Goal: Task Accomplishment & Management: Use online tool/utility

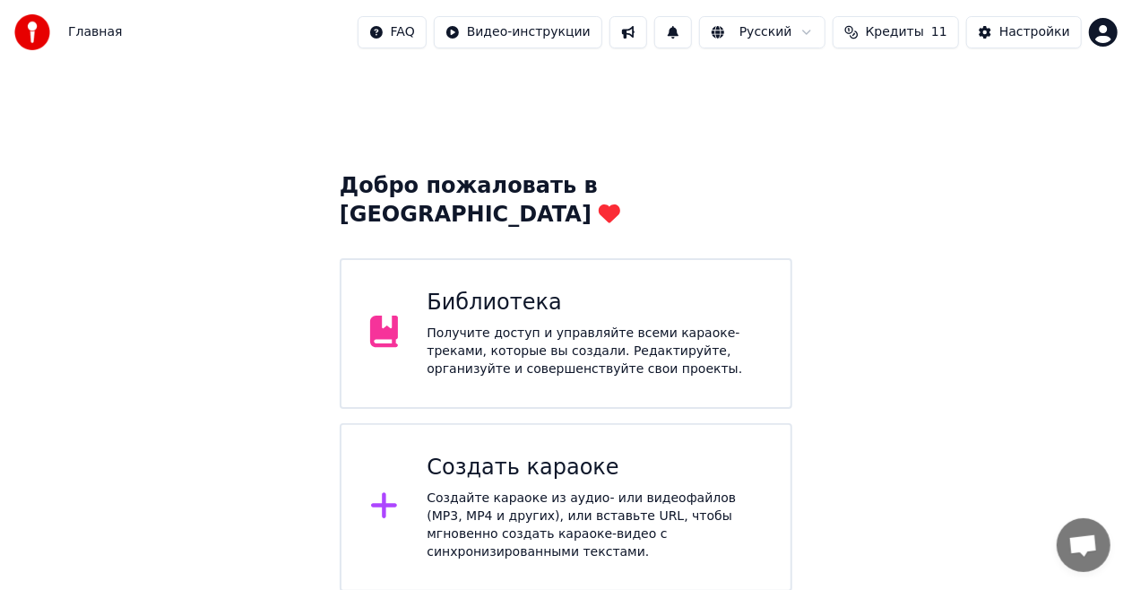
click at [625, 453] on div "Создать караоке" at bounding box center [594, 467] width 335 height 29
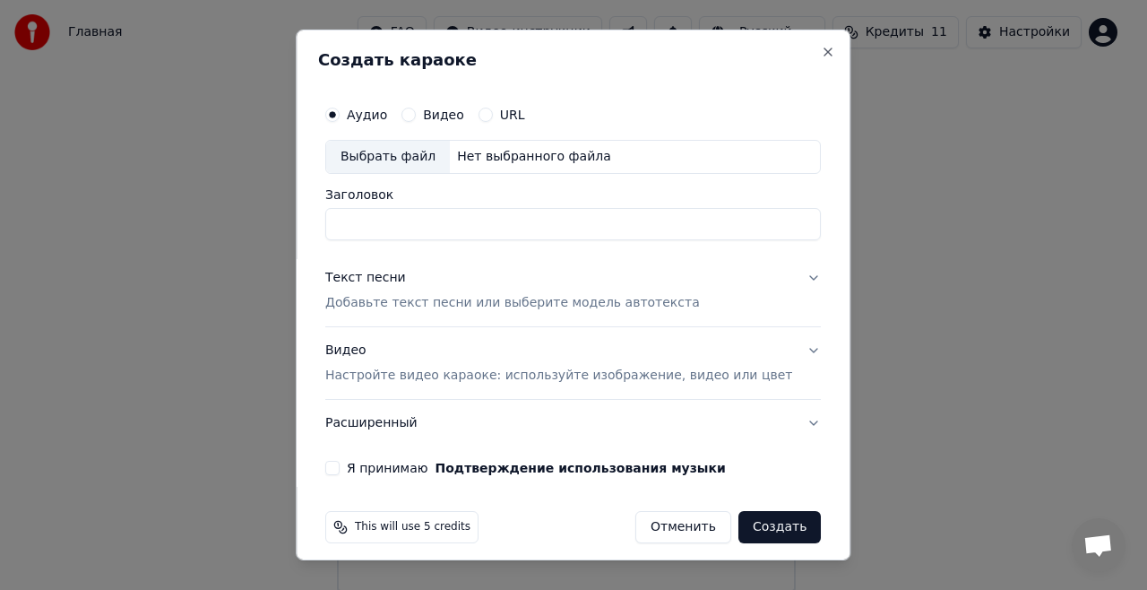
click at [525, 108] on label "URL" at bounding box center [512, 114] width 25 height 13
click at [493, 108] on button "URL" at bounding box center [486, 115] width 14 height 14
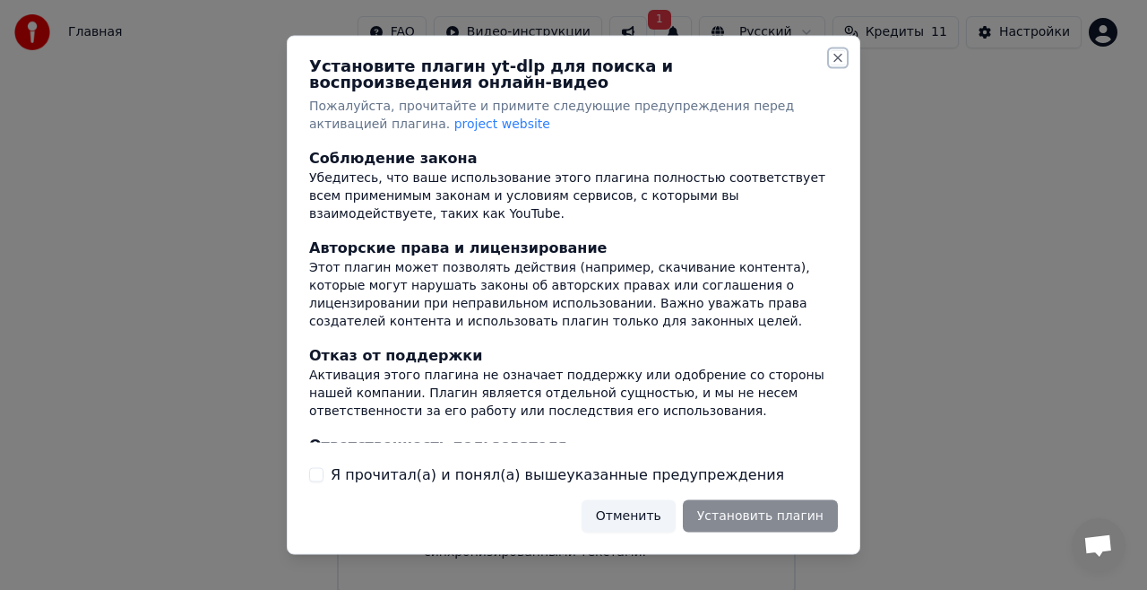
click at [842, 51] on button "Close" at bounding box center [838, 58] width 14 height 14
click at [841, 54] on button "Close" at bounding box center [838, 58] width 14 height 14
click at [834, 55] on button "Close" at bounding box center [838, 58] width 14 height 14
click at [657, 519] on button "Отменить" at bounding box center [629, 515] width 94 height 32
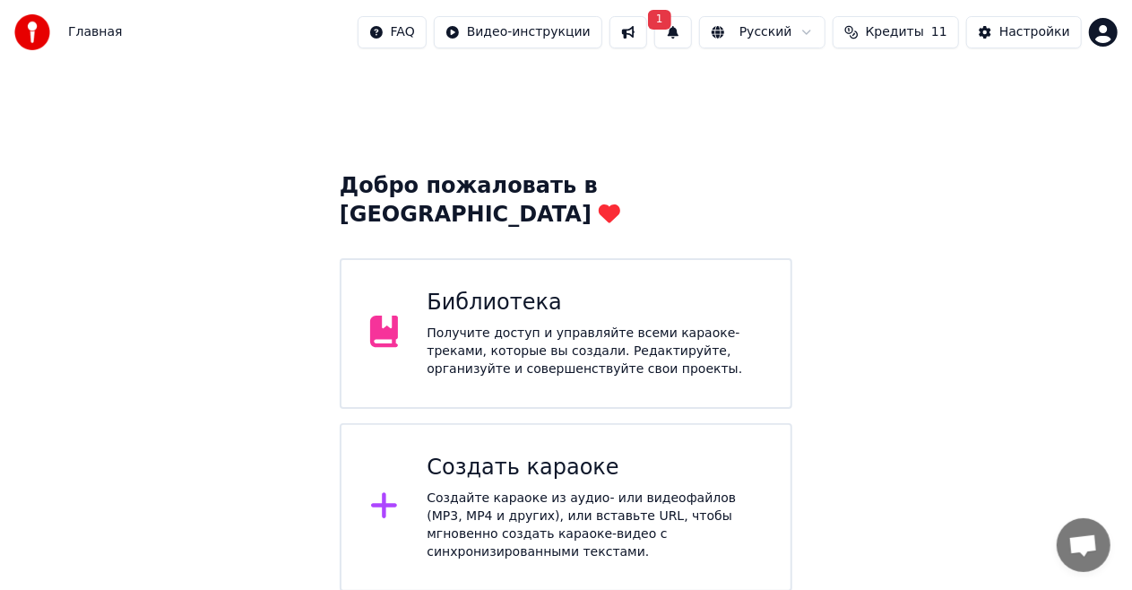
click at [552, 453] on div "Создать караоке" at bounding box center [594, 467] width 335 height 29
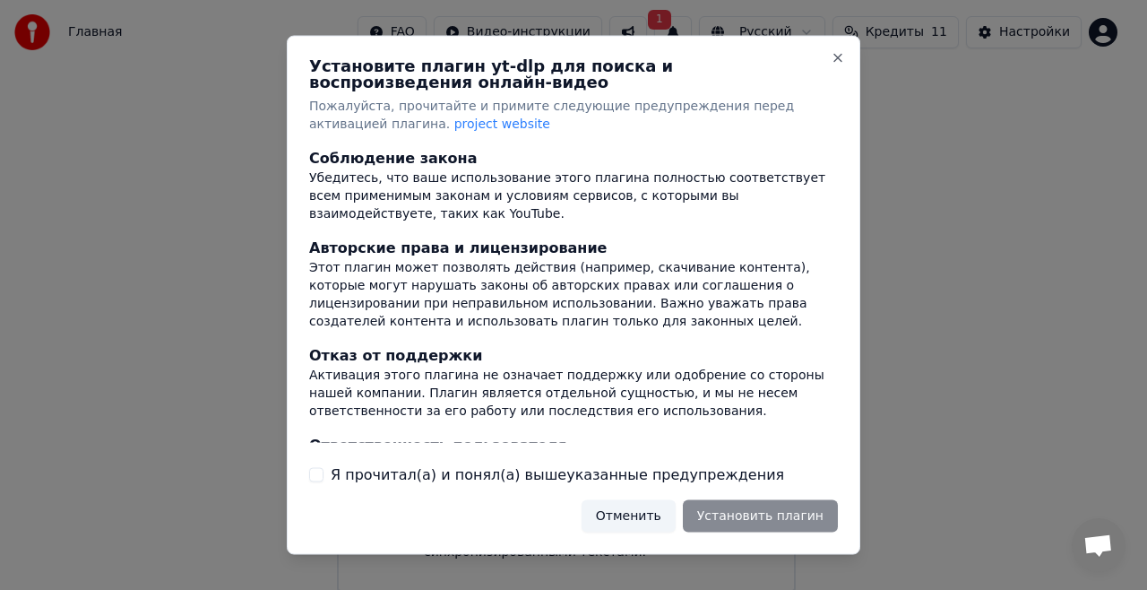
click at [642, 514] on button "Отменить" at bounding box center [629, 515] width 94 height 32
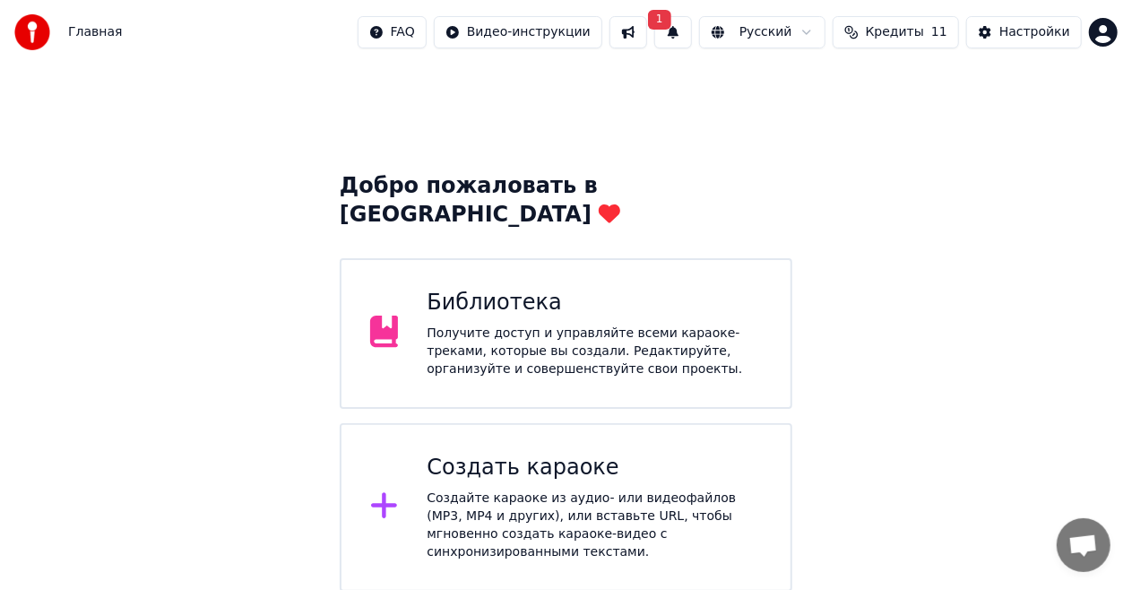
click at [600, 489] on div "Создайте караоке из аудио- или видеофайлов (MP3, MP4 и других), или вставьте UR…" at bounding box center [594, 525] width 335 height 72
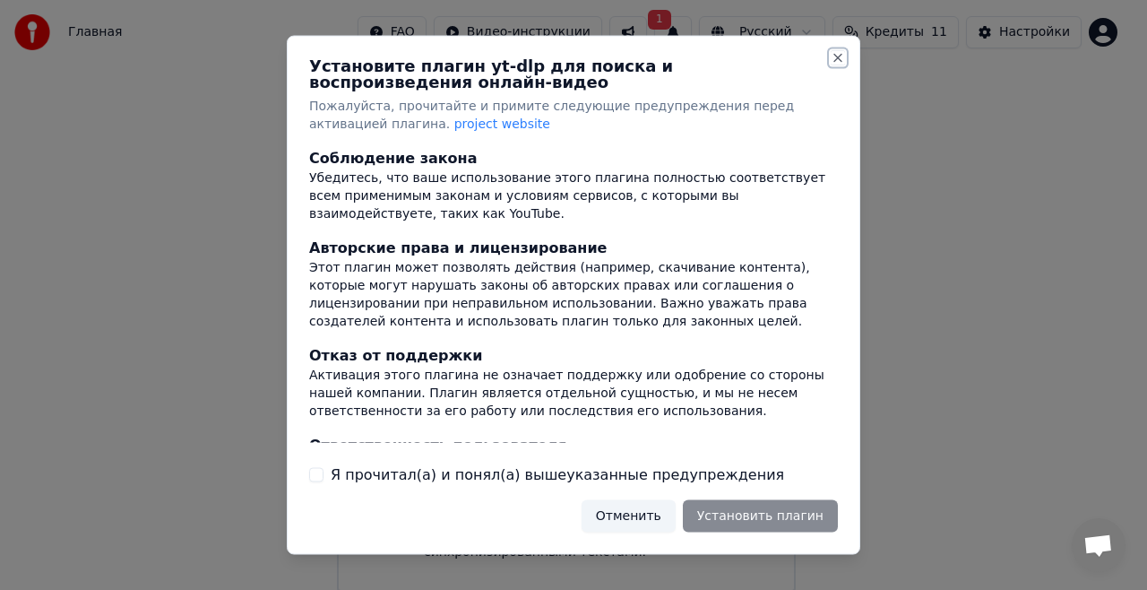
click at [835, 60] on button "Close" at bounding box center [838, 58] width 14 height 14
click at [840, 56] on button "Close" at bounding box center [838, 58] width 14 height 14
click at [841, 56] on button "Close" at bounding box center [838, 58] width 14 height 14
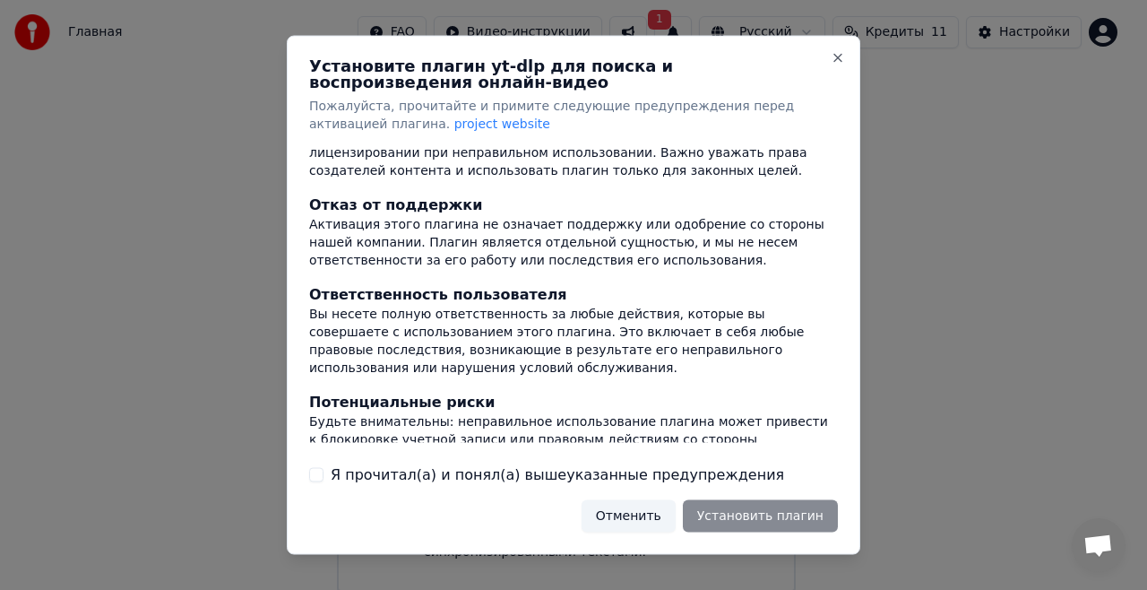
scroll to position [246, 0]
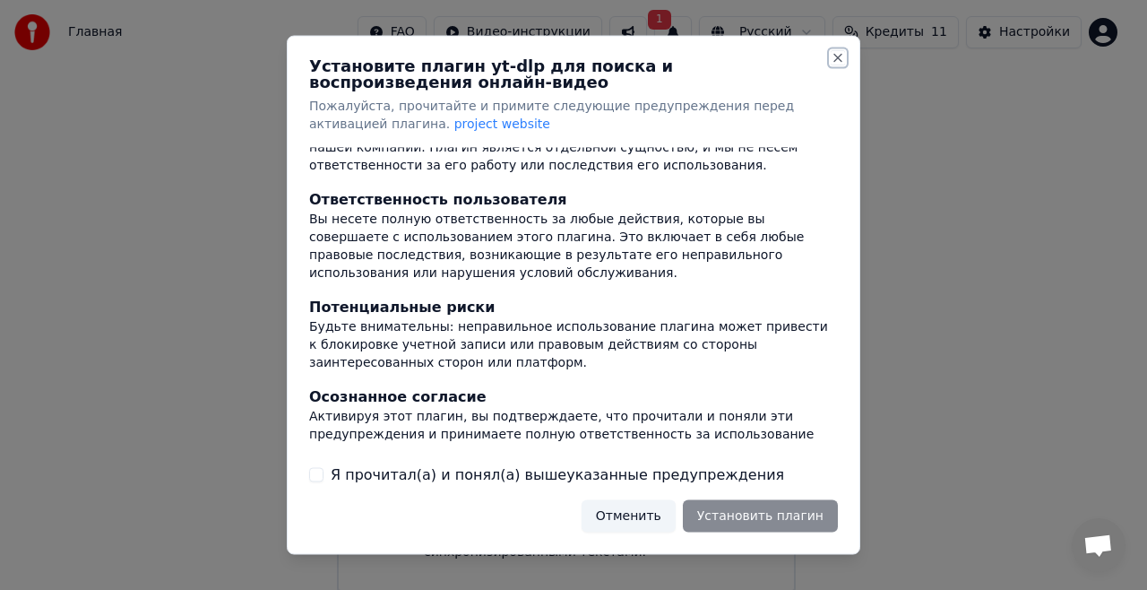
click at [836, 59] on button "Close" at bounding box center [838, 58] width 14 height 14
click at [836, 55] on button "Close" at bounding box center [838, 58] width 14 height 14
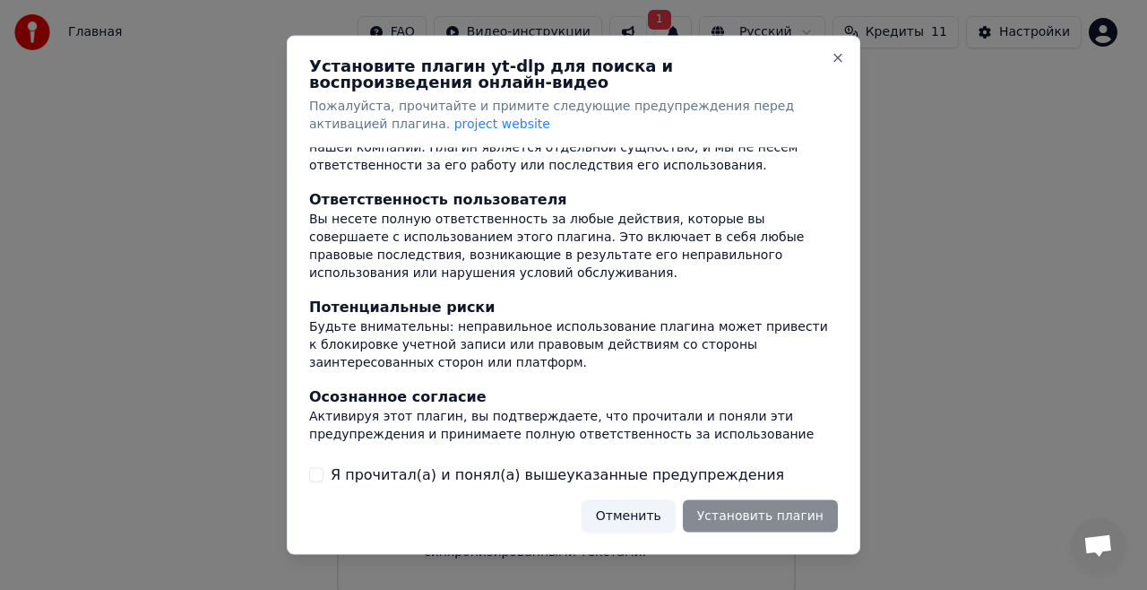
click at [1013, 167] on div at bounding box center [573, 295] width 1147 height 590
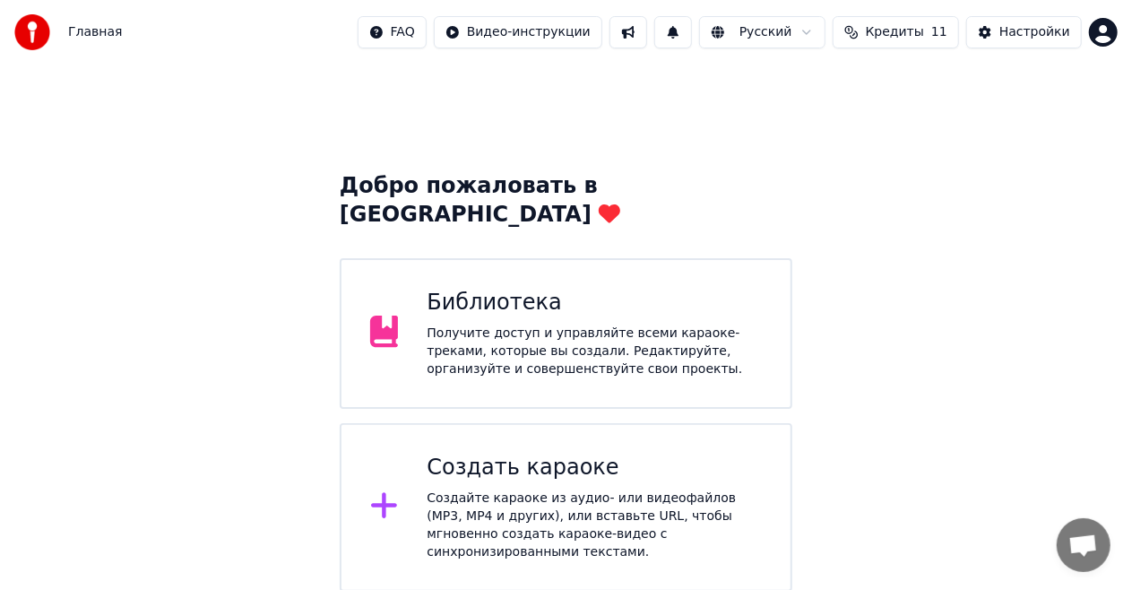
click at [452, 453] on div "Создать караоке" at bounding box center [594, 467] width 335 height 29
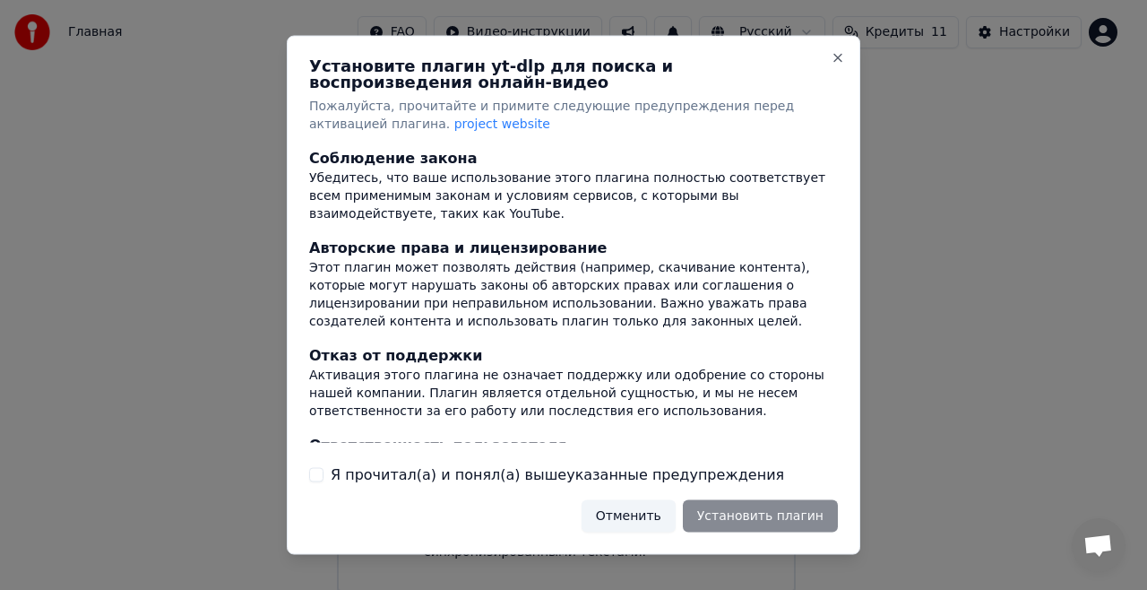
scroll to position [246, 0]
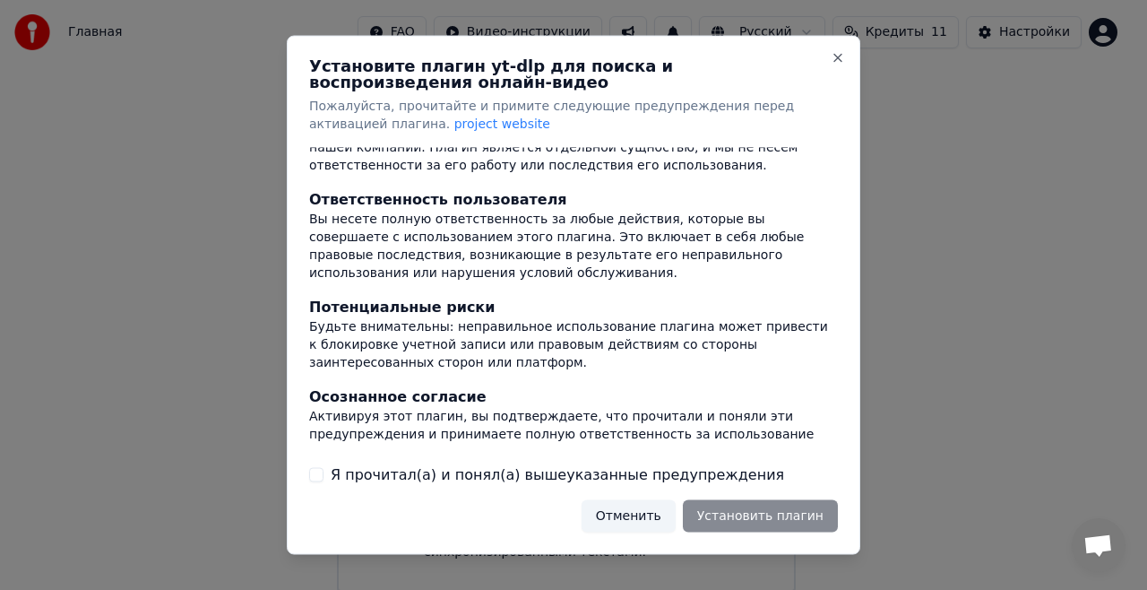
click at [647, 513] on button "Отменить" at bounding box center [629, 515] width 94 height 32
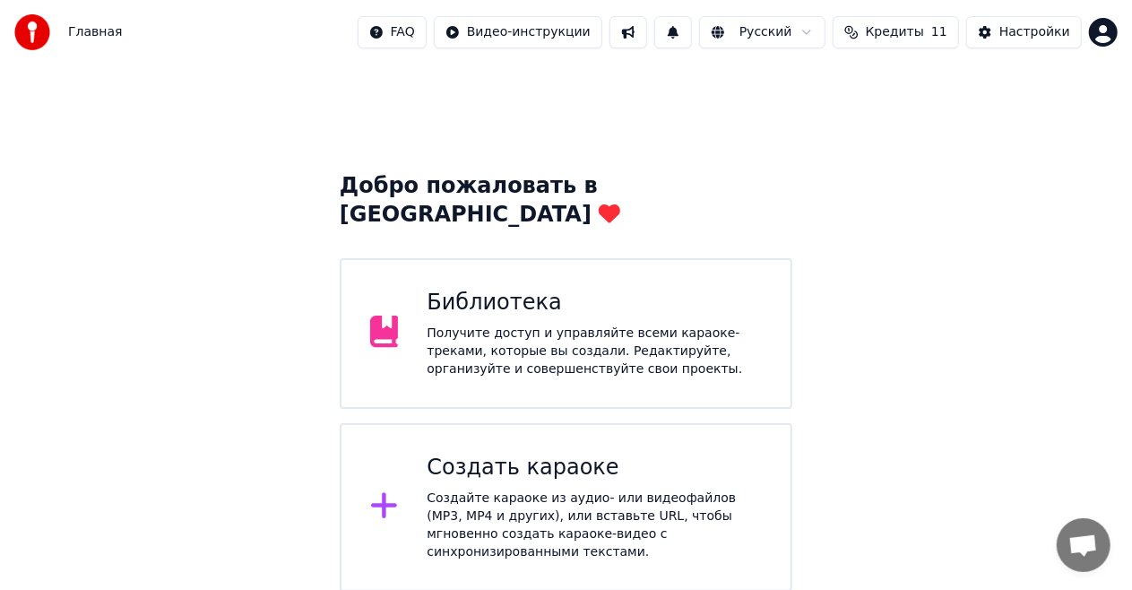
click at [618, 489] on div "Создайте караоке из аудио- или видеофайлов (MP3, MP4 и других), или вставьте UR…" at bounding box center [594, 525] width 335 height 72
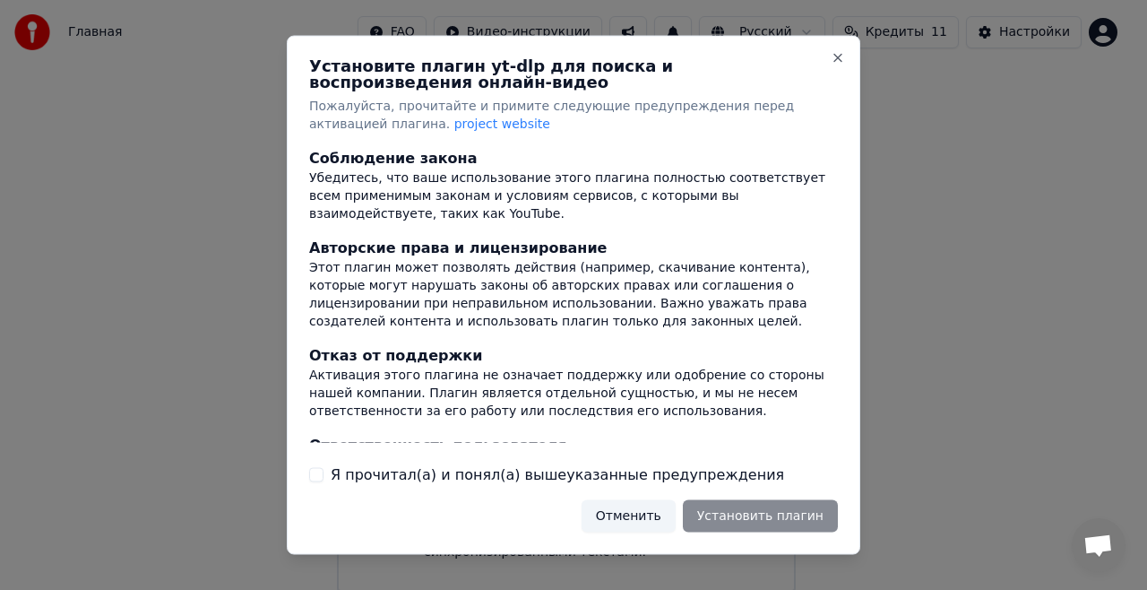
click at [640, 514] on button "Отменить" at bounding box center [629, 515] width 94 height 32
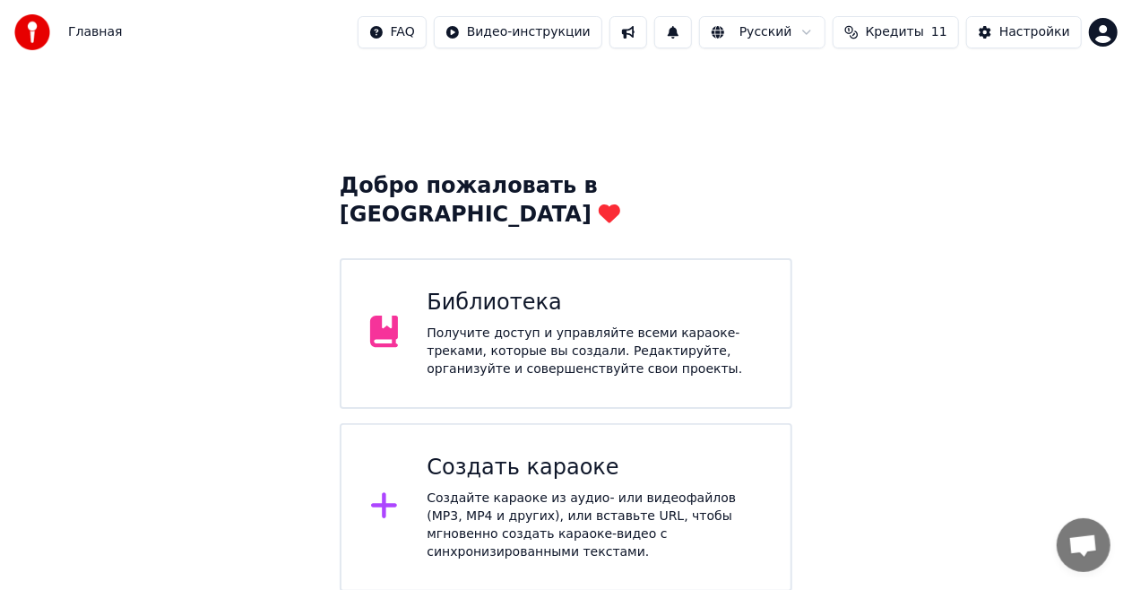
click at [568, 289] on div "Библиотека" at bounding box center [594, 303] width 335 height 29
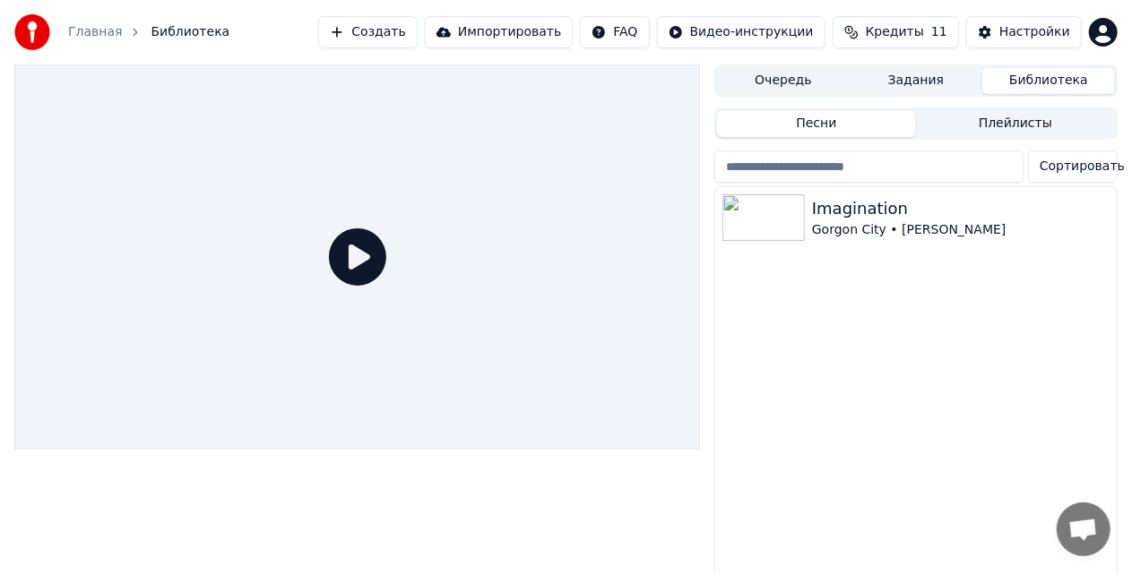
click at [101, 32] on link "Главная" at bounding box center [95, 32] width 54 height 18
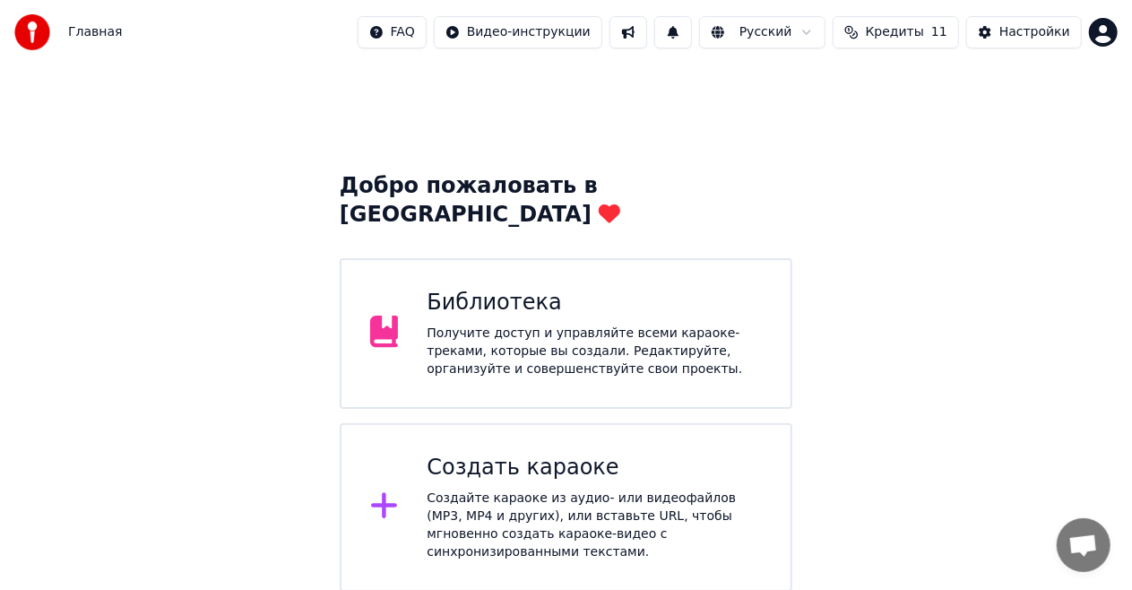
click at [592, 489] on div "Создайте караоке из аудио- или видеофайлов (MP3, MP4 и других), или вставьте UR…" at bounding box center [594, 525] width 335 height 72
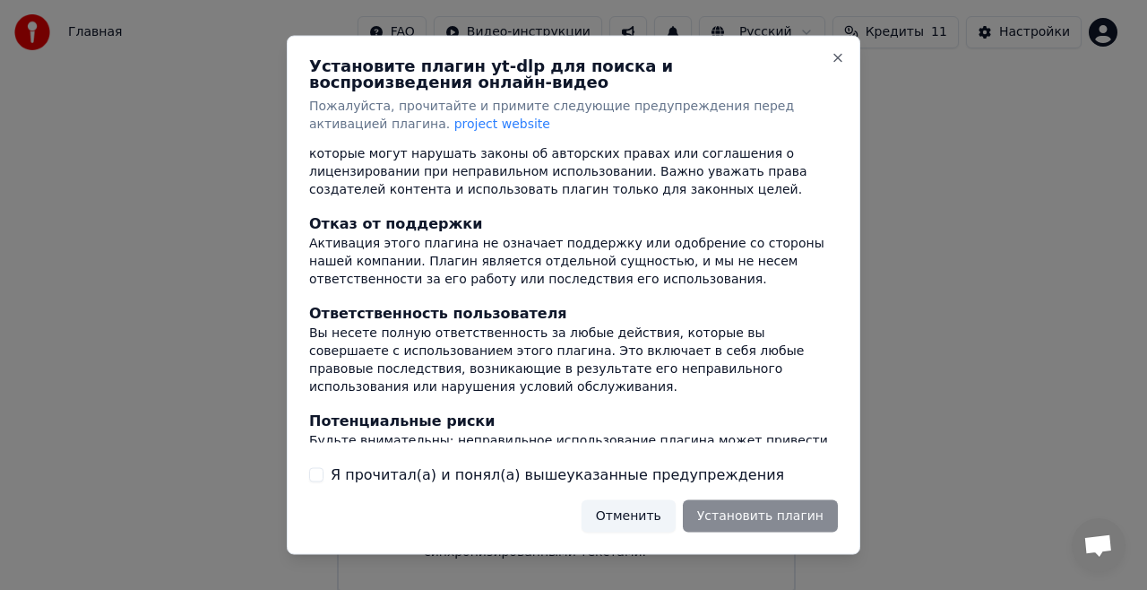
scroll to position [246, 0]
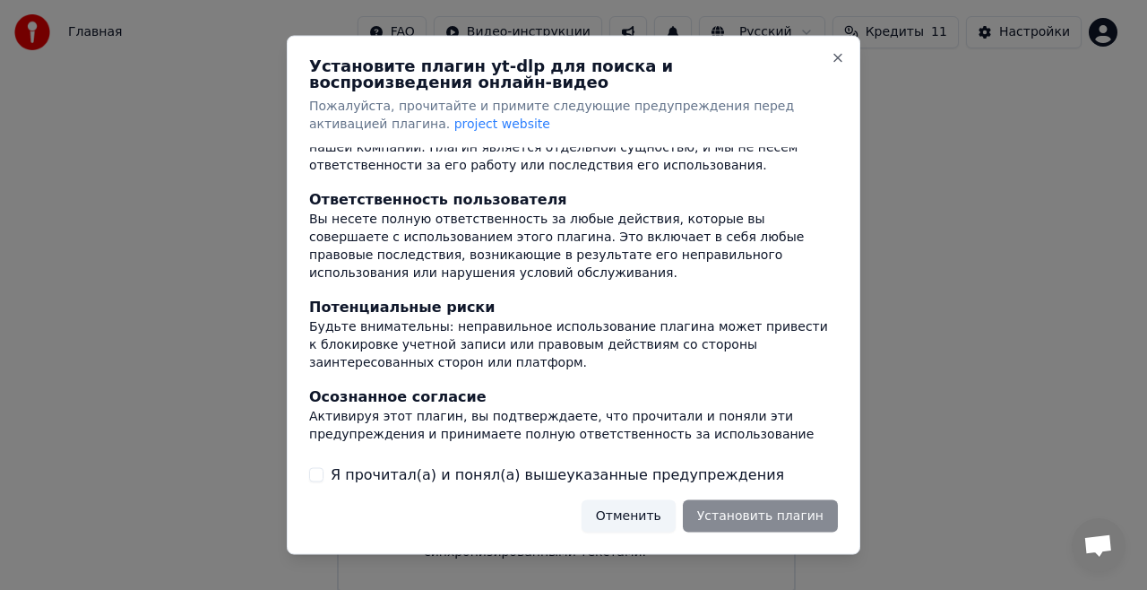
click at [312, 474] on button "Я прочитал(а) и понял(а) вышеуказанные предупреждения" at bounding box center [316, 474] width 14 height 14
click at [657, 518] on button "Отменить" at bounding box center [629, 515] width 94 height 32
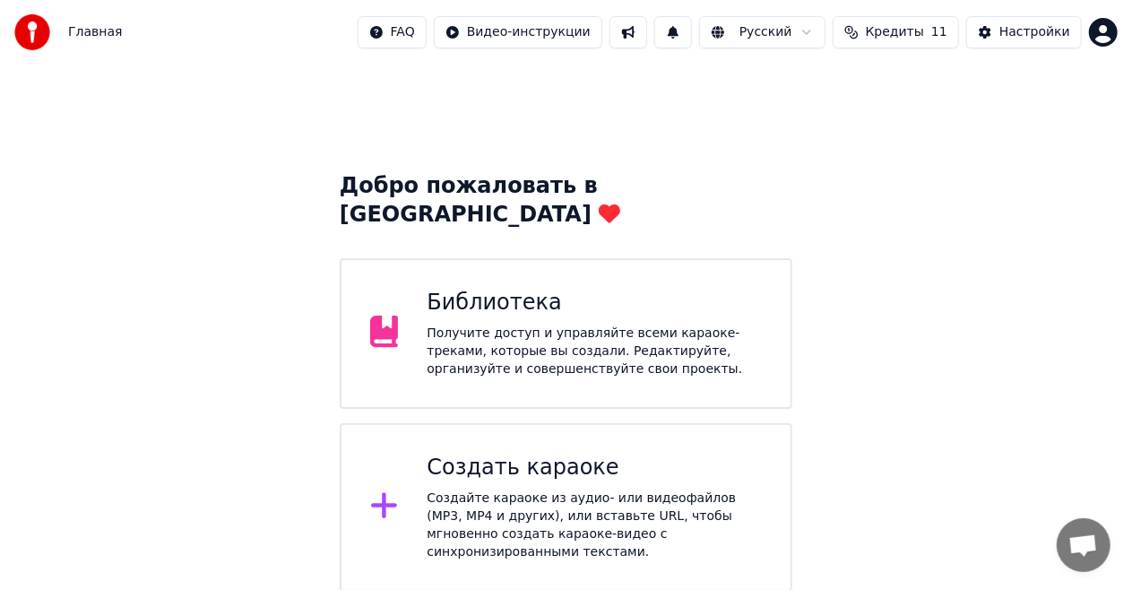
click at [622, 489] on div "Создайте караоке из аудио- или видеофайлов (MP3, MP4 и других), или вставьте UR…" at bounding box center [594, 525] width 335 height 72
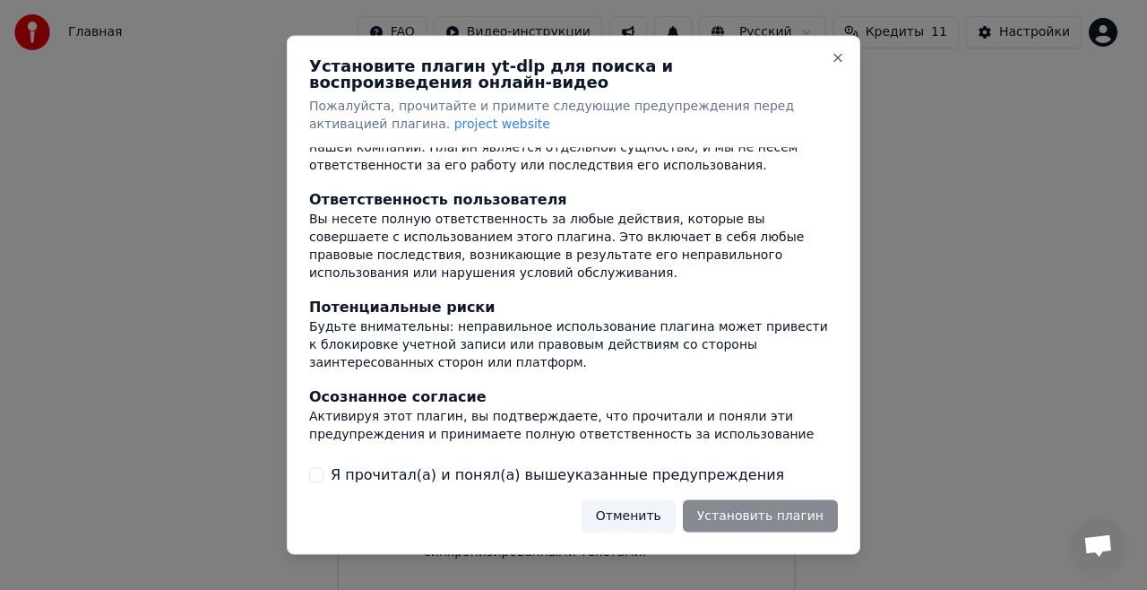
click at [667, 514] on button "Отменить" at bounding box center [629, 515] width 94 height 32
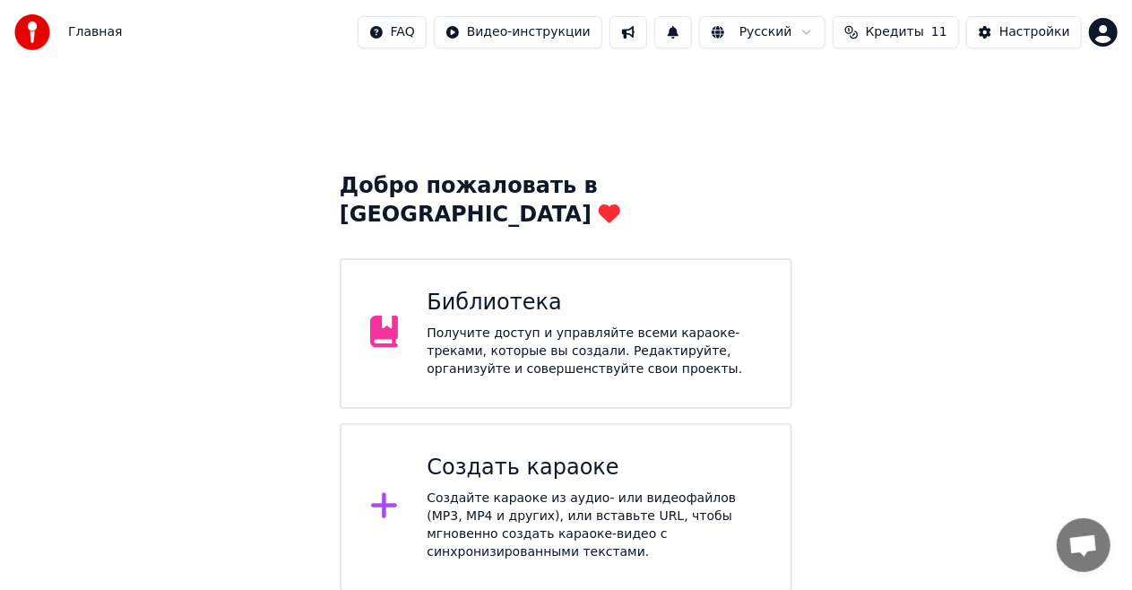
click at [648, 489] on div "Создайте караоке из аудио- или видеофайлов (MP3, MP4 и других), или вставьте UR…" at bounding box center [594, 525] width 335 height 72
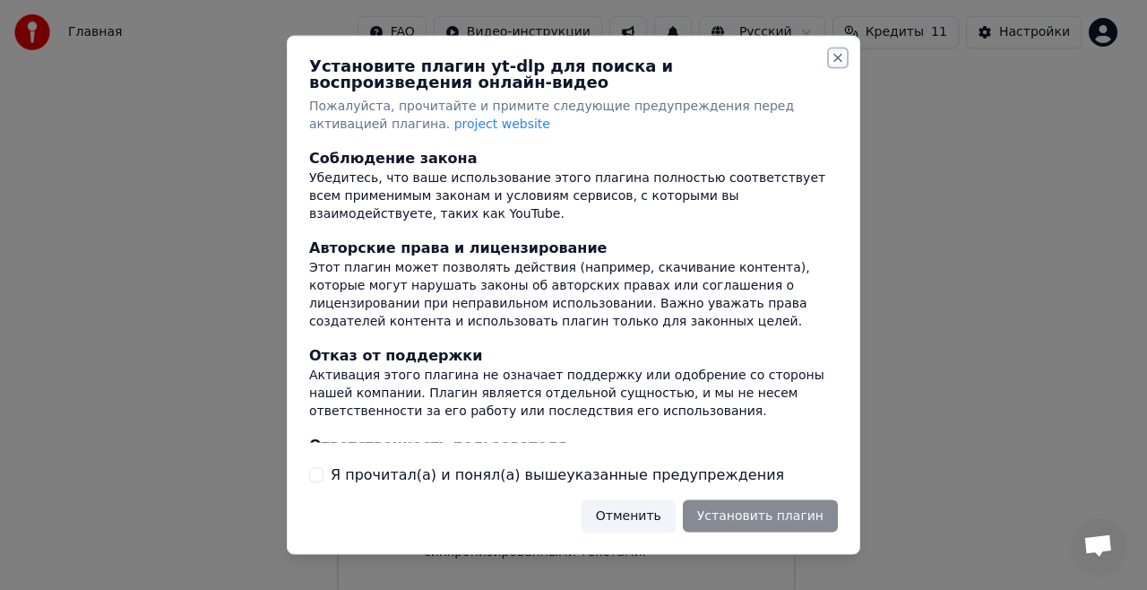
click at [835, 57] on button "Close" at bounding box center [838, 58] width 14 height 14
click at [838, 54] on button "Close" at bounding box center [838, 58] width 14 height 14
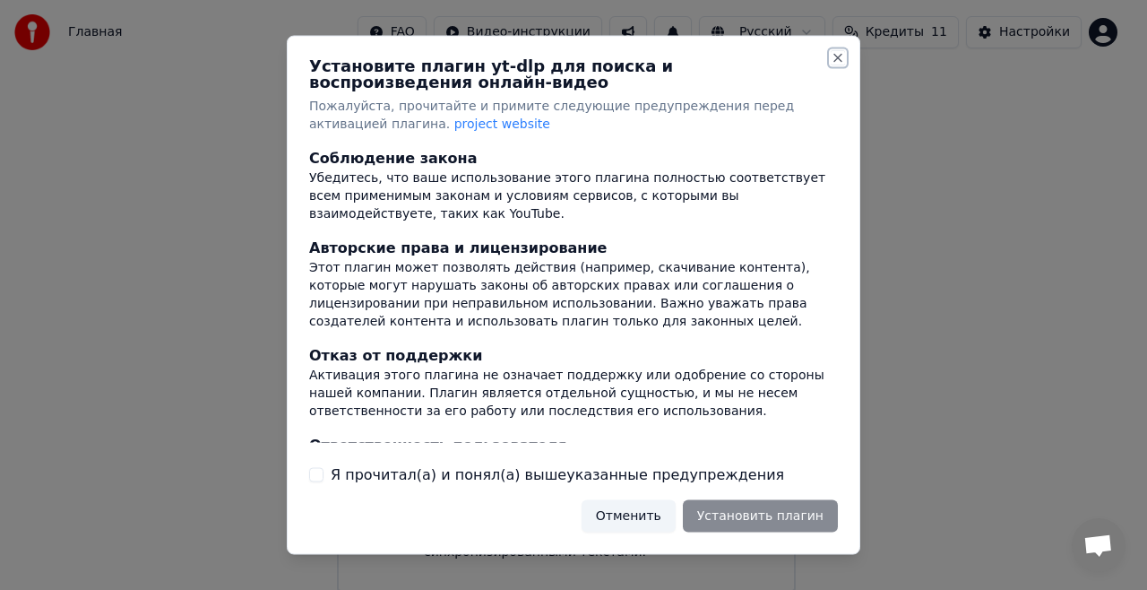
click at [838, 54] on button "Close" at bounding box center [838, 58] width 14 height 14
click at [839, 54] on button "Close" at bounding box center [838, 58] width 14 height 14
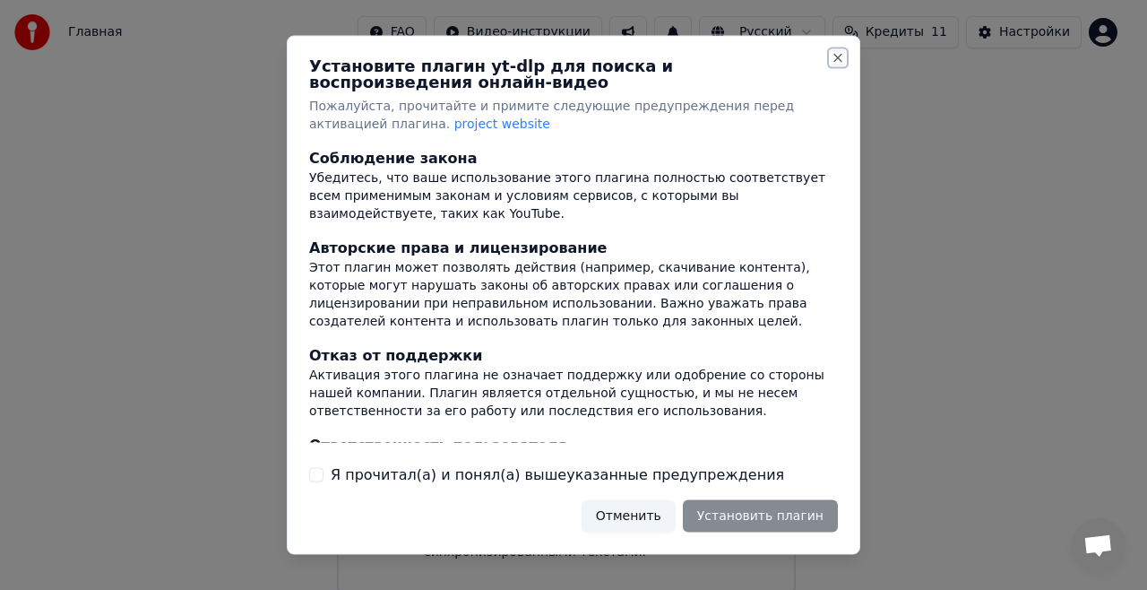
click at [839, 54] on button "Close" at bounding box center [838, 58] width 14 height 14
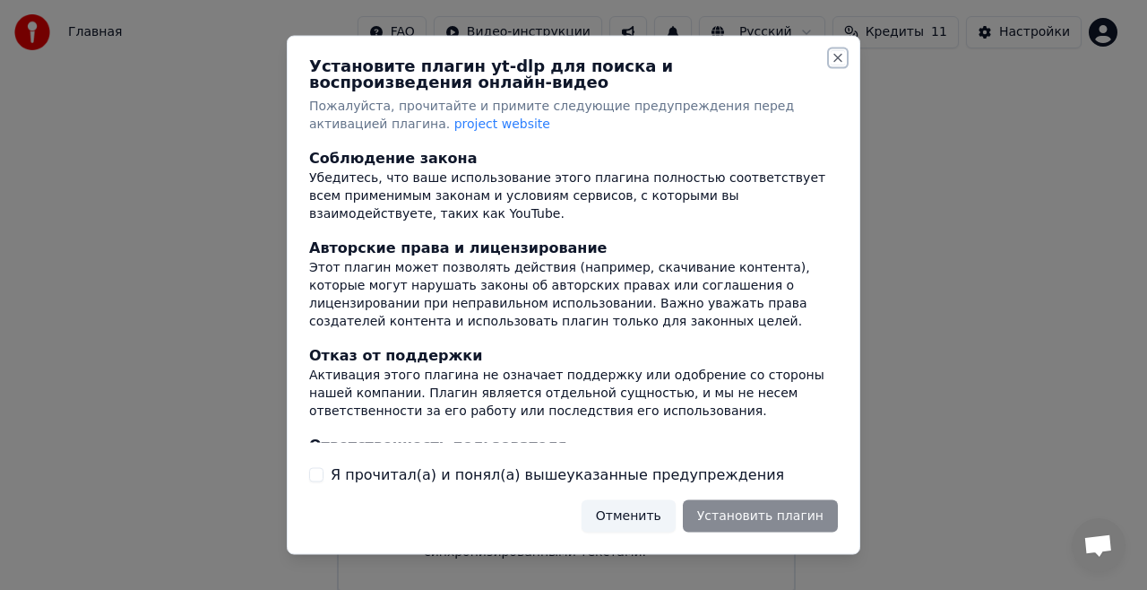
click at [839, 54] on button "Close" at bounding box center [838, 58] width 14 height 14
click at [841, 54] on button "Close" at bounding box center [838, 58] width 14 height 14
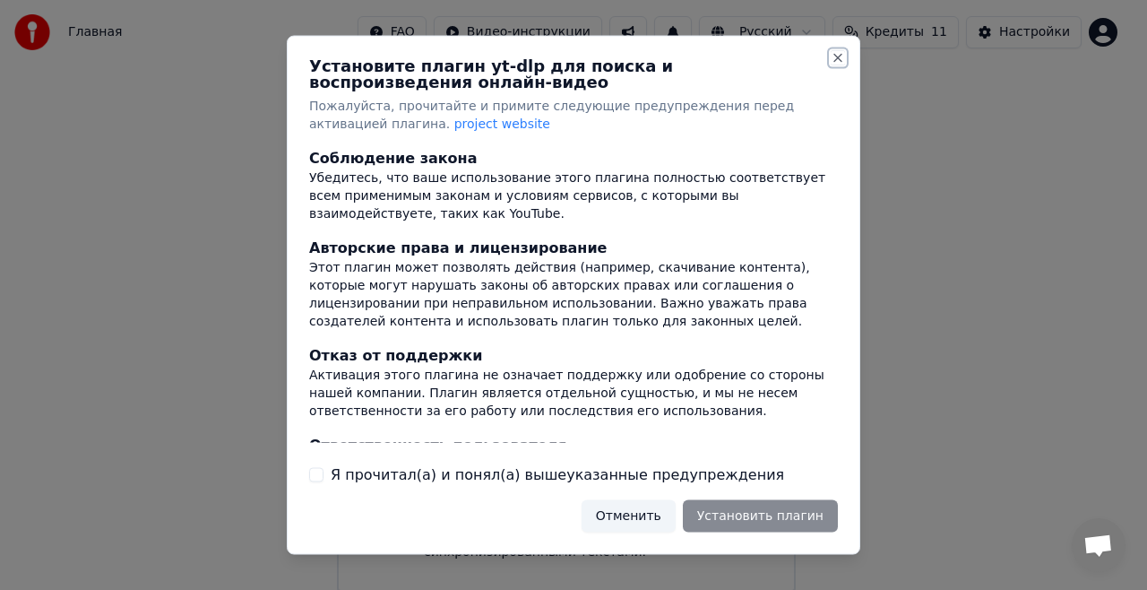
click at [841, 54] on button "Close" at bounding box center [838, 58] width 14 height 14
click at [645, 509] on button "Отменить" at bounding box center [629, 515] width 94 height 32
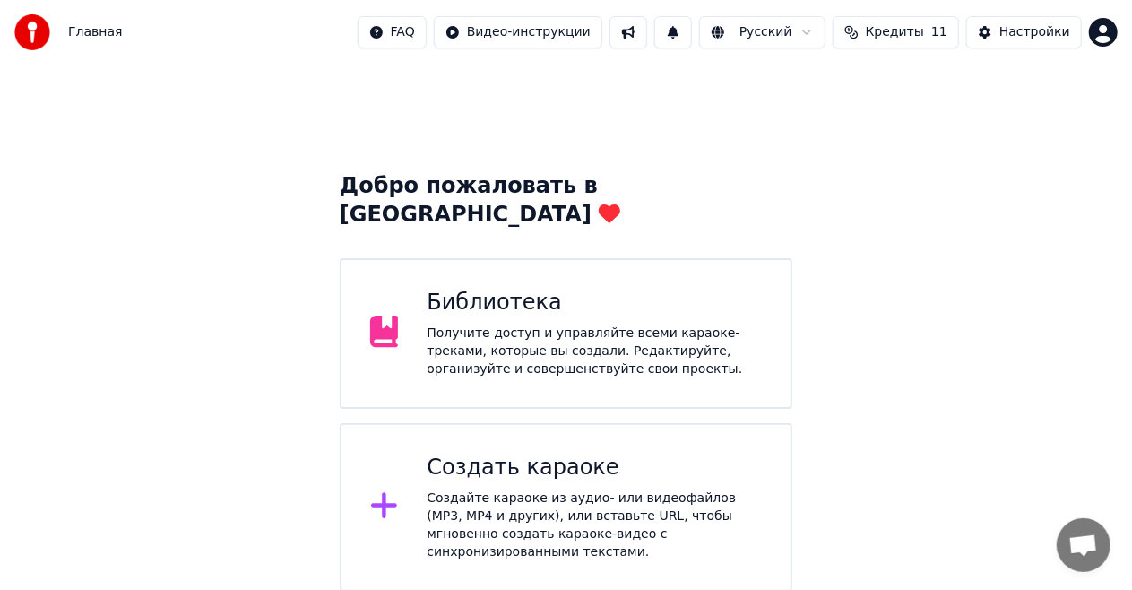
click at [379, 493] on icon at bounding box center [384, 506] width 26 height 26
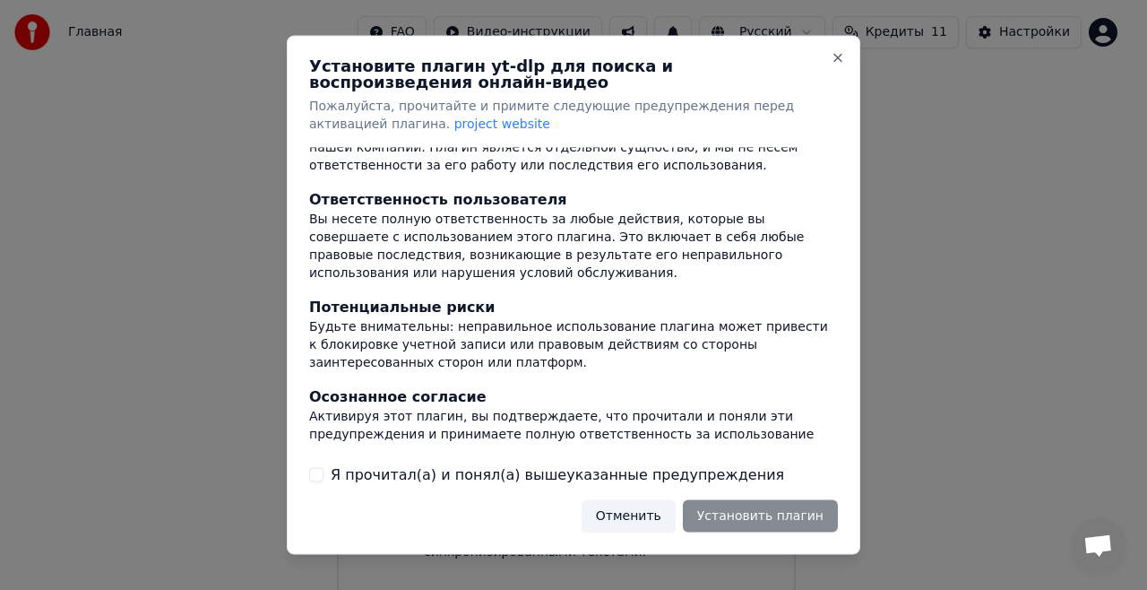
click at [315, 475] on button "Я прочитал(а) и понял(а) вышеуказанные предупреждения" at bounding box center [316, 474] width 14 height 14
click at [666, 515] on button "Отменить" at bounding box center [629, 515] width 94 height 32
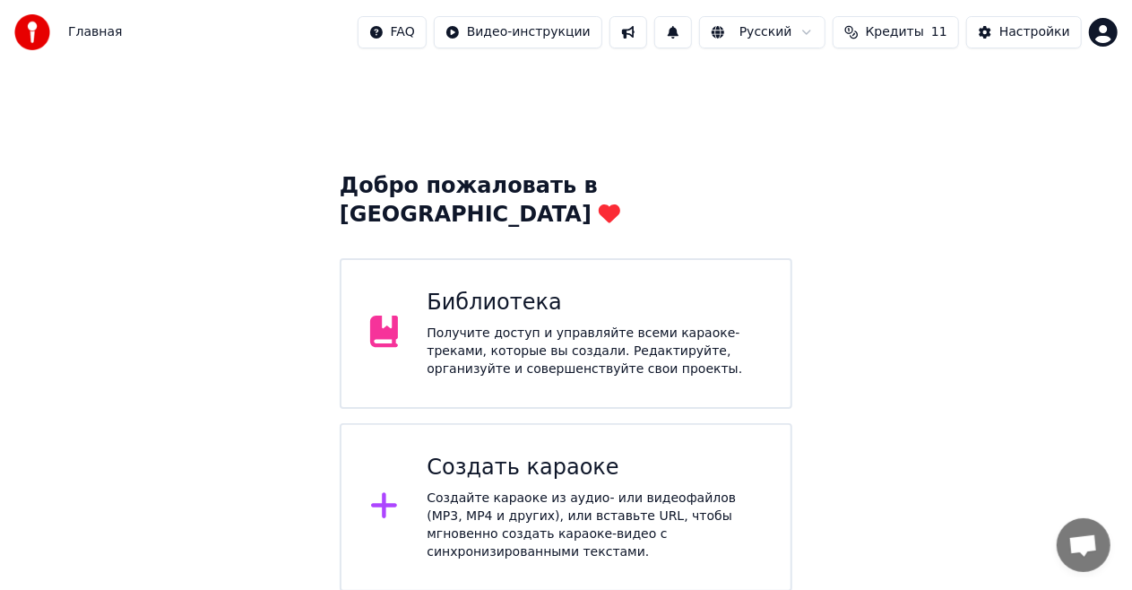
click at [629, 489] on div "Создайте караоке из аудио- или видеофайлов (MP3, MP4 и других), или вставьте UR…" at bounding box center [594, 525] width 335 height 72
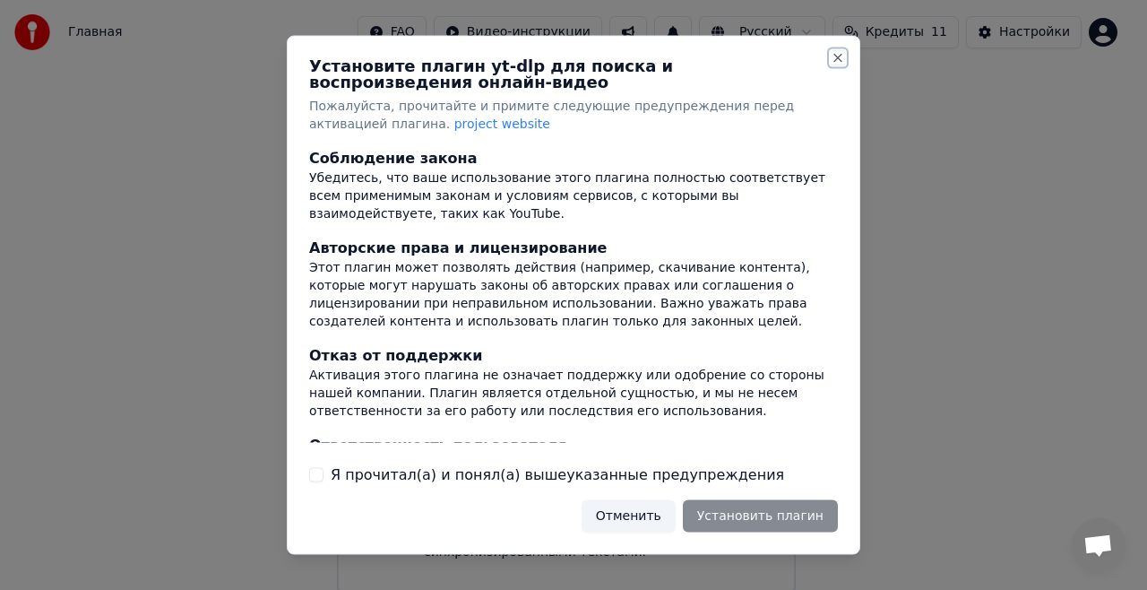
click at [837, 54] on button "Close" at bounding box center [838, 58] width 14 height 14
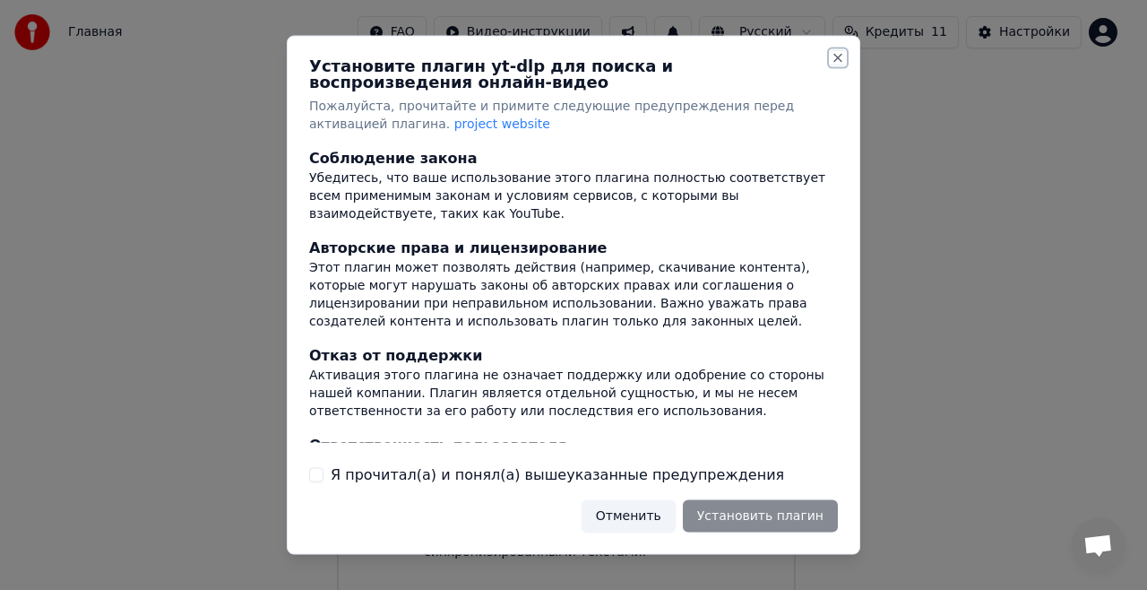
click at [837, 54] on button "Close" at bounding box center [838, 58] width 14 height 14
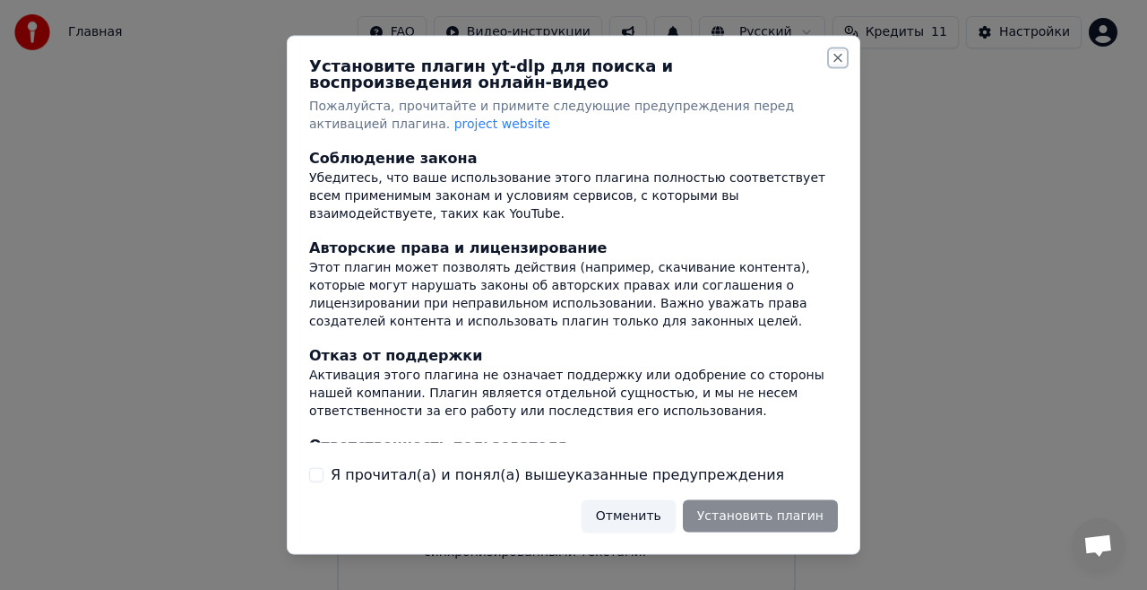
click at [837, 54] on button "Close" at bounding box center [838, 58] width 14 height 14
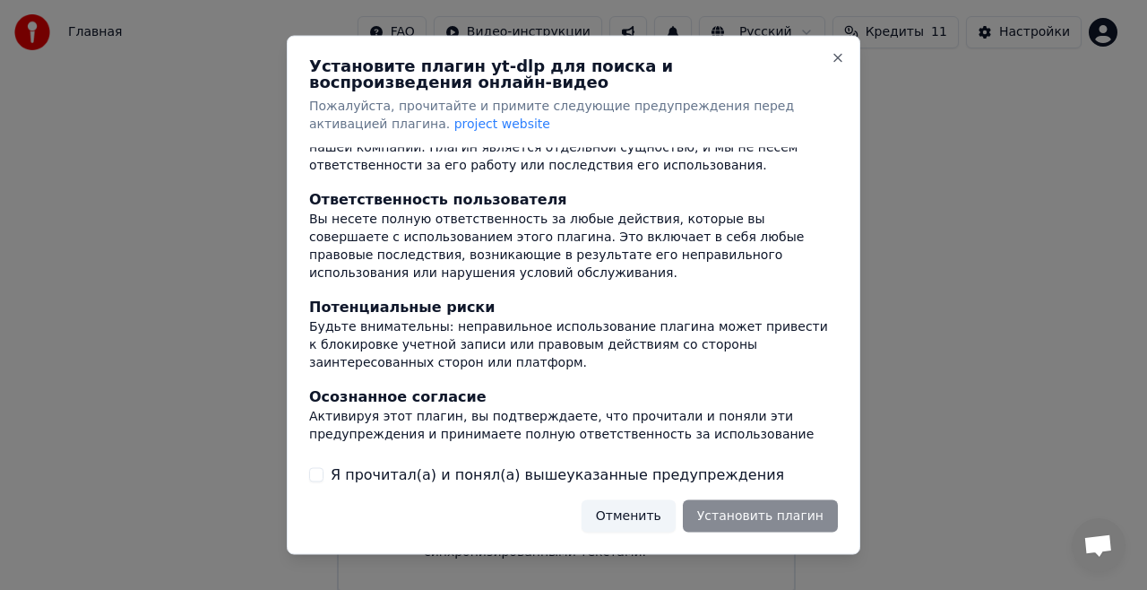
click at [312, 479] on button "Я прочитал(а) и понял(а) вышеуказанные предупреждения" at bounding box center [316, 474] width 14 height 14
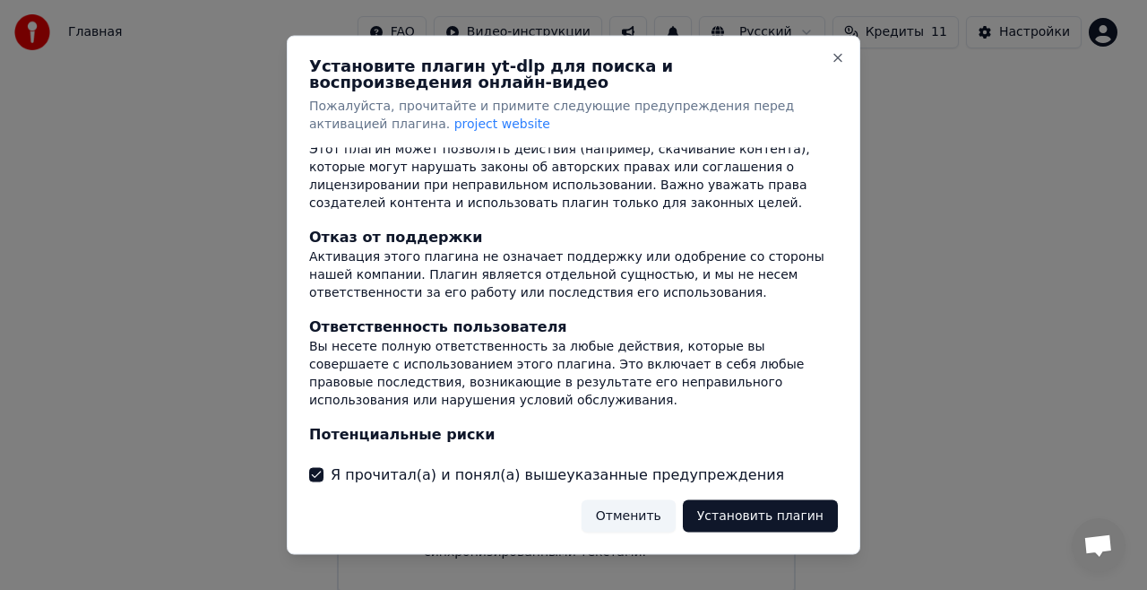
scroll to position [0, 0]
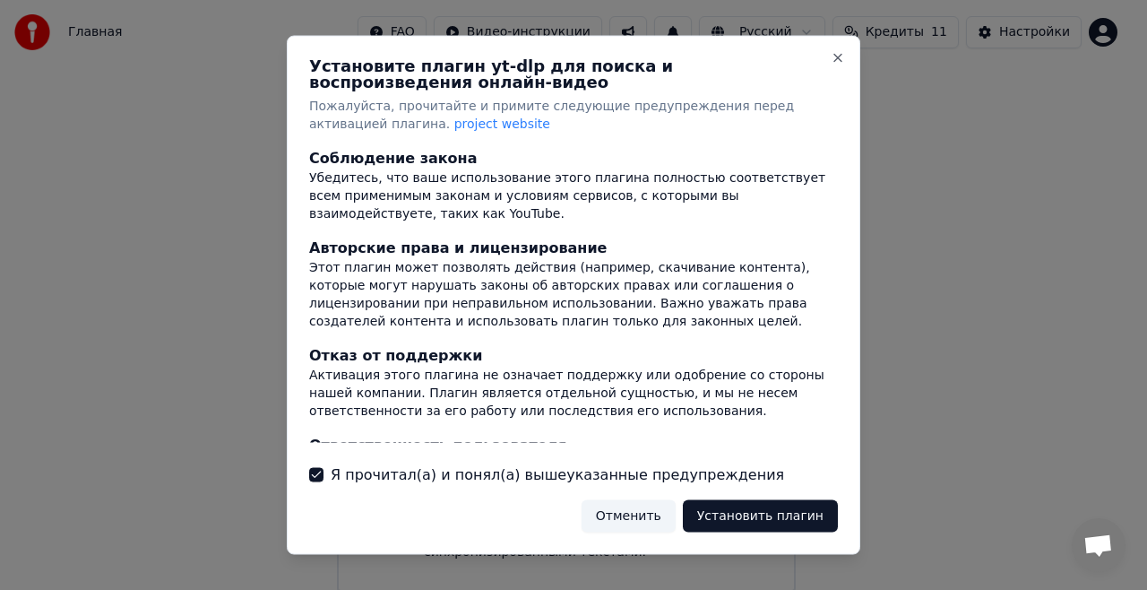
click at [795, 523] on button "Установить плагин" at bounding box center [760, 515] width 155 height 32
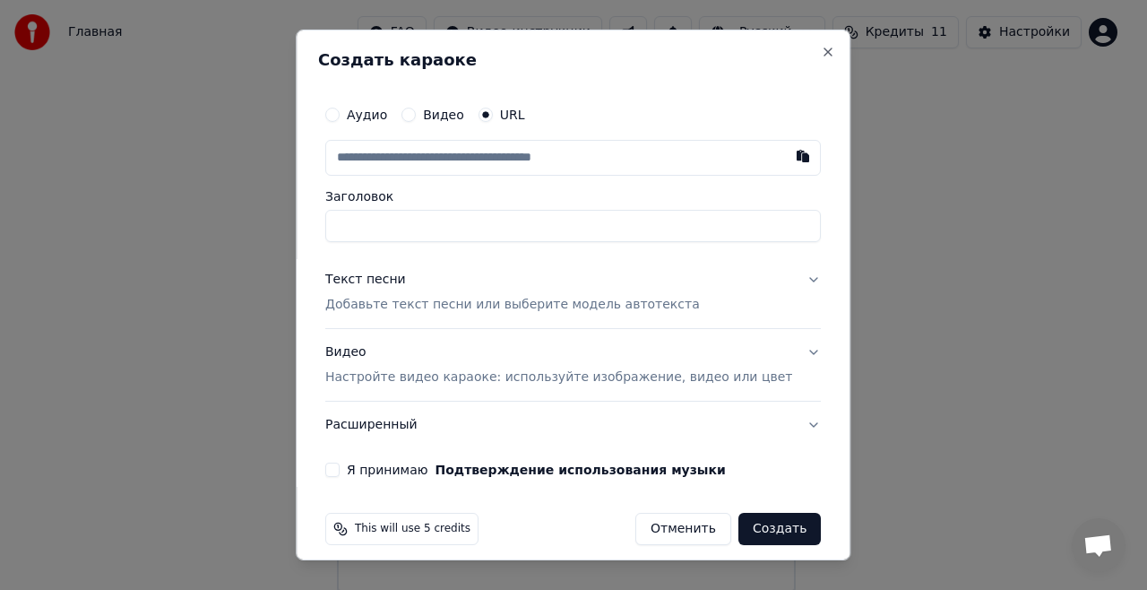
click at [393, 159] on input "text" at bounding box center [573, 158] width 496 height 36
click at [786, 156] on button "button" at bounding box center [804, 156] width 36 height 32
type input "**********"
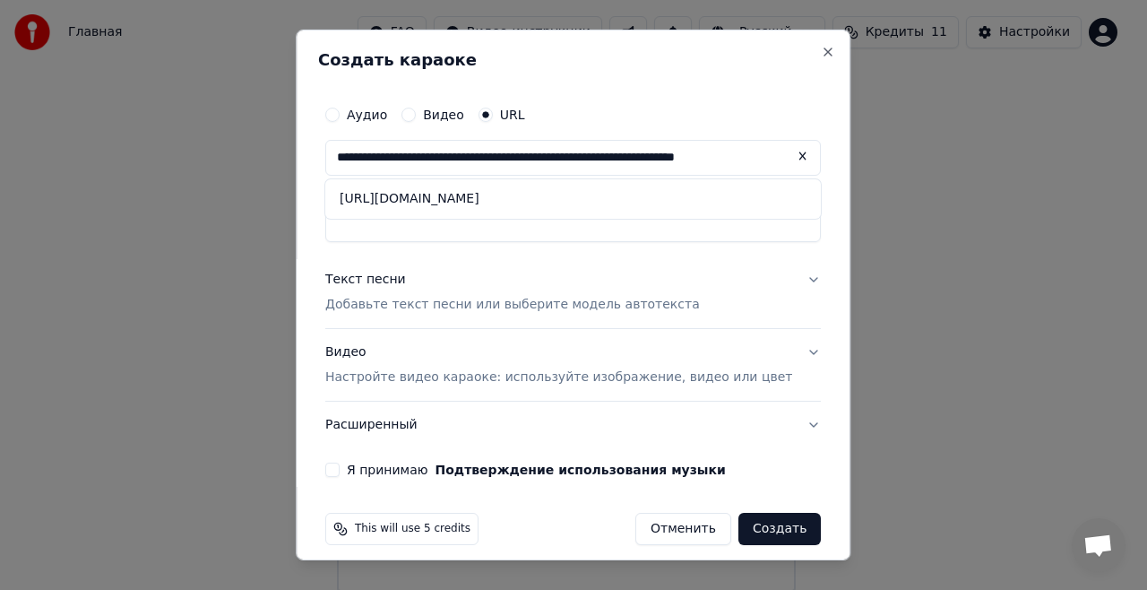
scroll to position [13, 0]
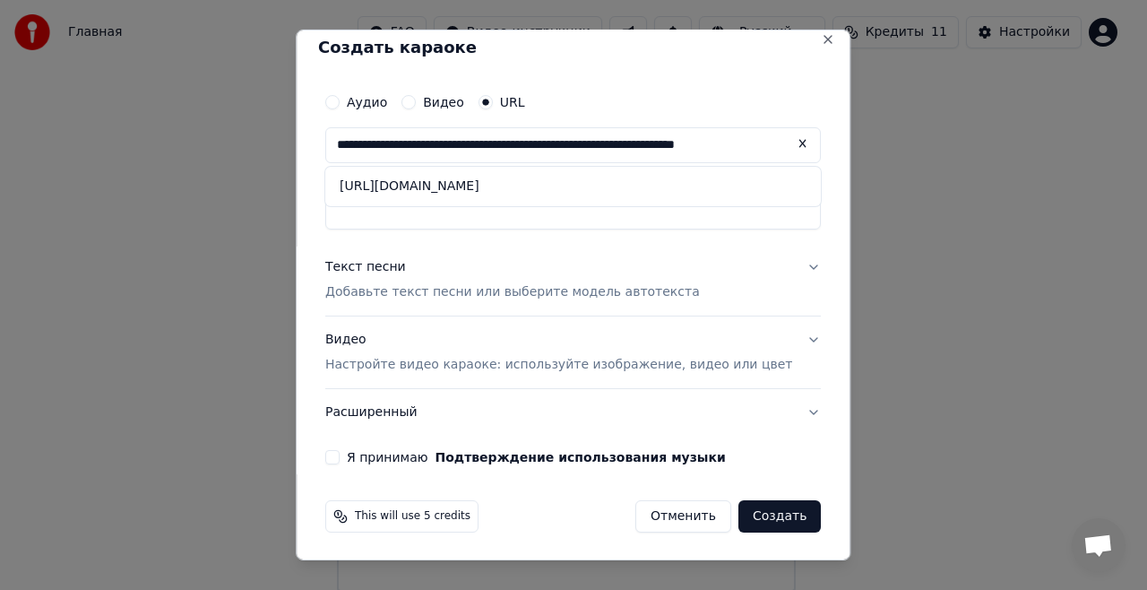
click at [393, 281] on div "Текст песни Добавьте текст песни или выберите модель автотекста" at bounding box center [512, 279] width 375 height 43
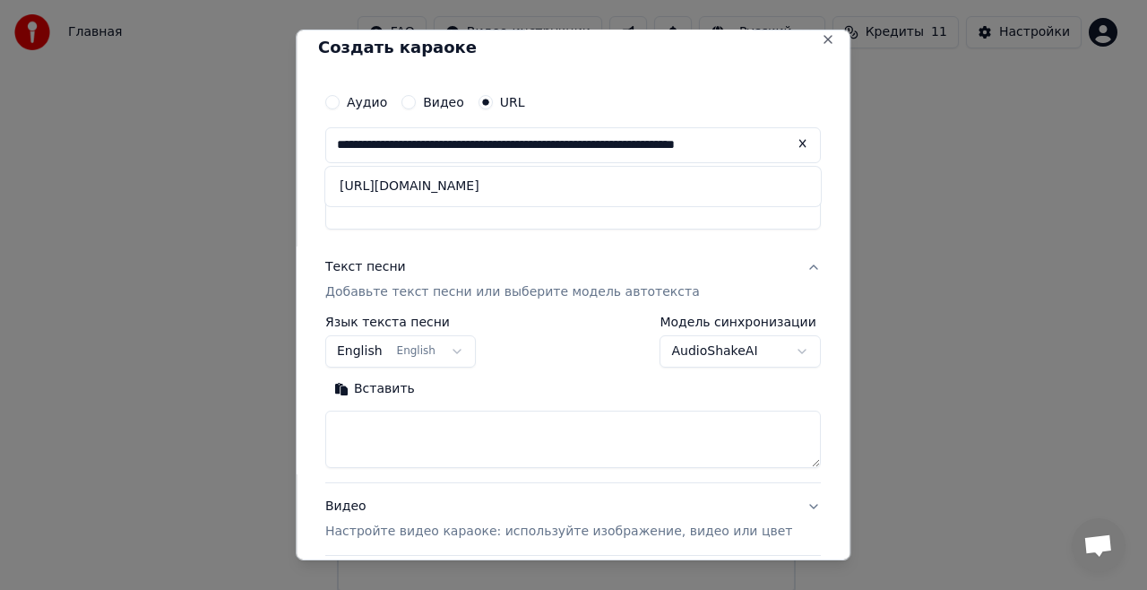
click at [455, 234] on div "**********" at bounding box center [573, 357] width 510 height 561
click at [387, 388] on button "Вставить" at bounding box center [374, 389] width 99 height 29
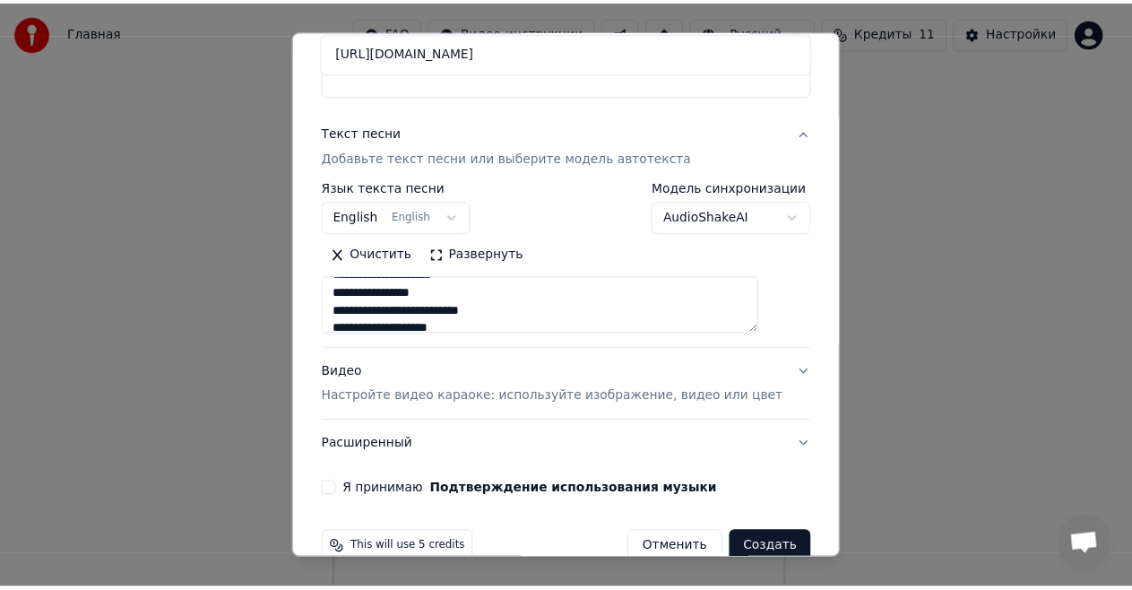
scroll to position [179, 0]
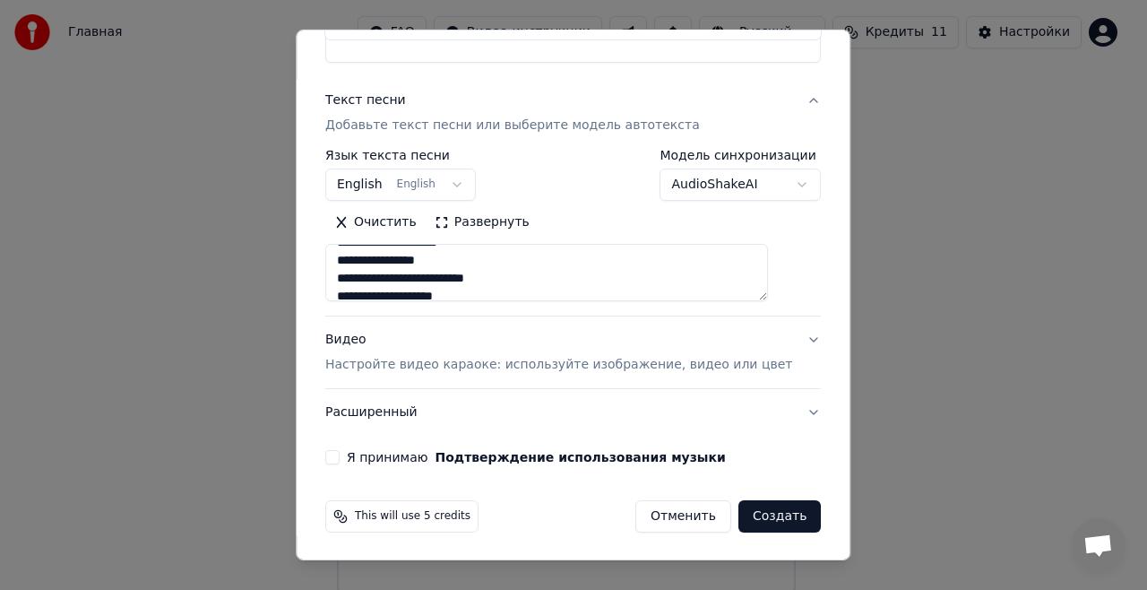
drag, startPoint x: 350, startPoint y: 457, endPoint x: 373, endPoint y: 475, distance: 29.4
click at [340, 457] on button "Я принимаю Подтверждение использования музыки" at bounding box center [332, 457] width 14 height 14
click at [340, 455] on button "Я принимаю Подтверждение использования музыки" at bounding box center [332, 457] width 14 height 14
click at [672, 518] on button "Отменить" at bounding box center [683, 516] width 96 height 32
type textarea "**********"
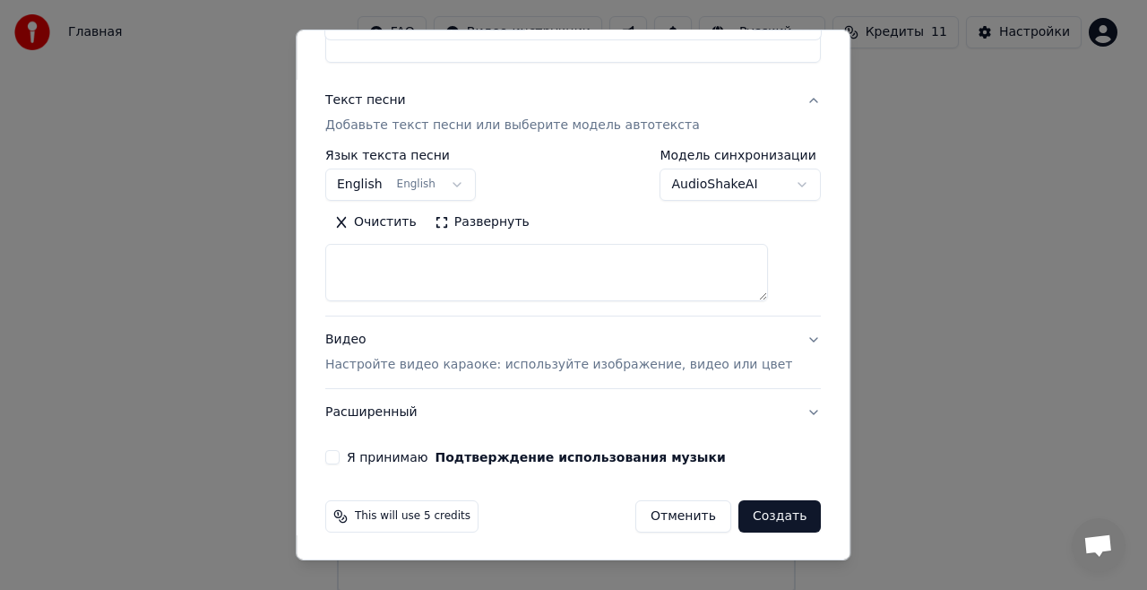
select select
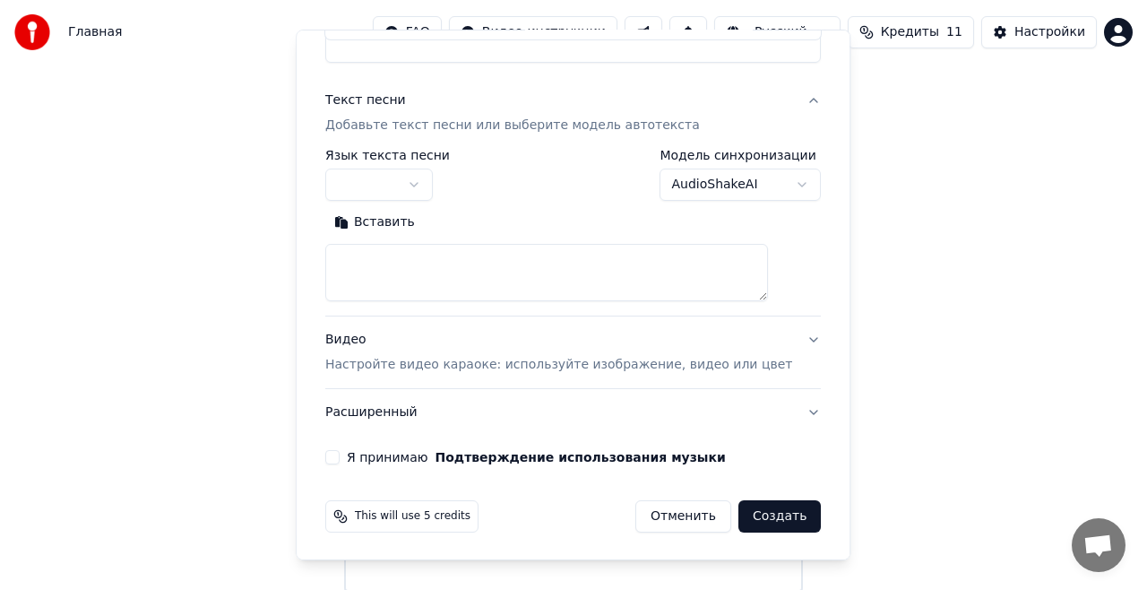
scroll to position [0, 0]
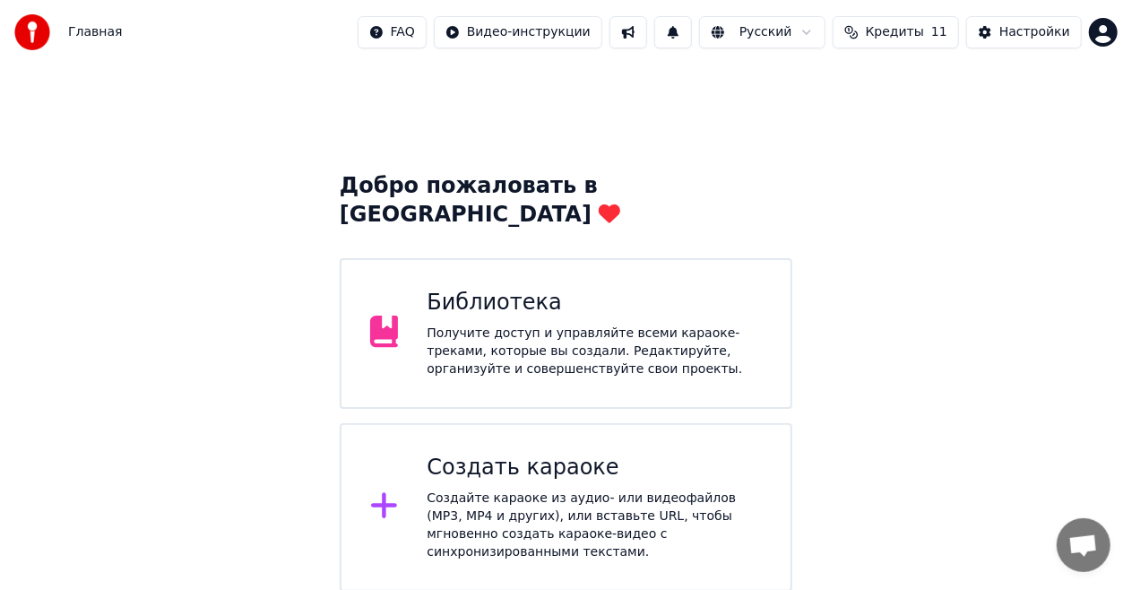
click at [595, 453] on div "Создать караоке" at bounding box center [594, 467] width 335 height 29
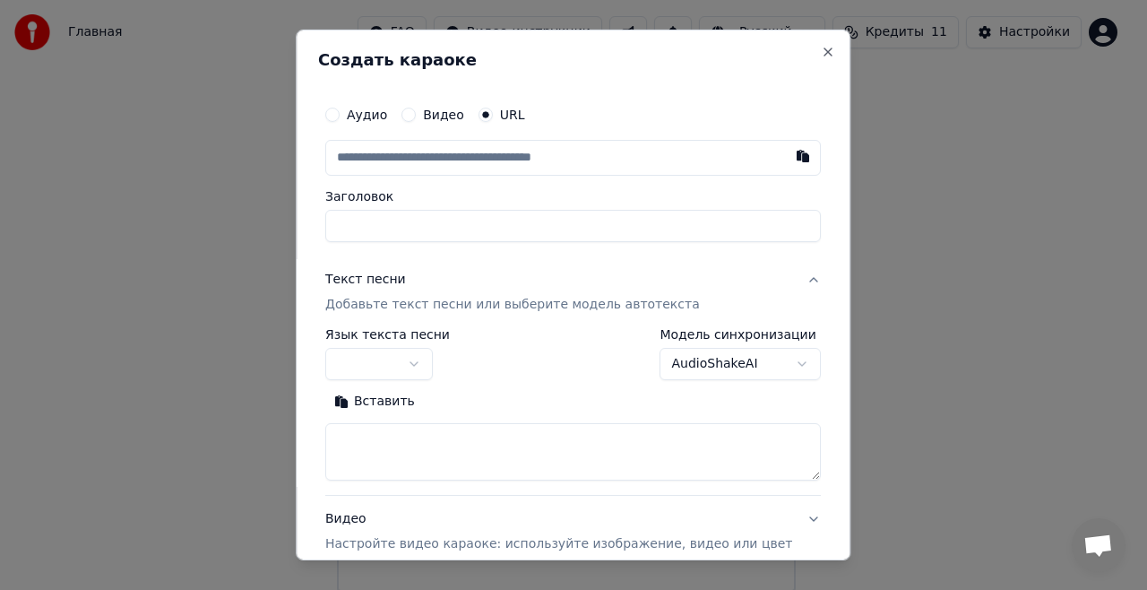
click at [387, 114] on label "Аудио" at bounding box center [367, 114] width 40 height 13
click at [340, 114] on button "Аудио" at bounding box center [332, 115] width 14 height 14
click at [410, 156] on div "Выбрать файл" at bounding box center [388, 157] width 124 height 32
type input "**********"
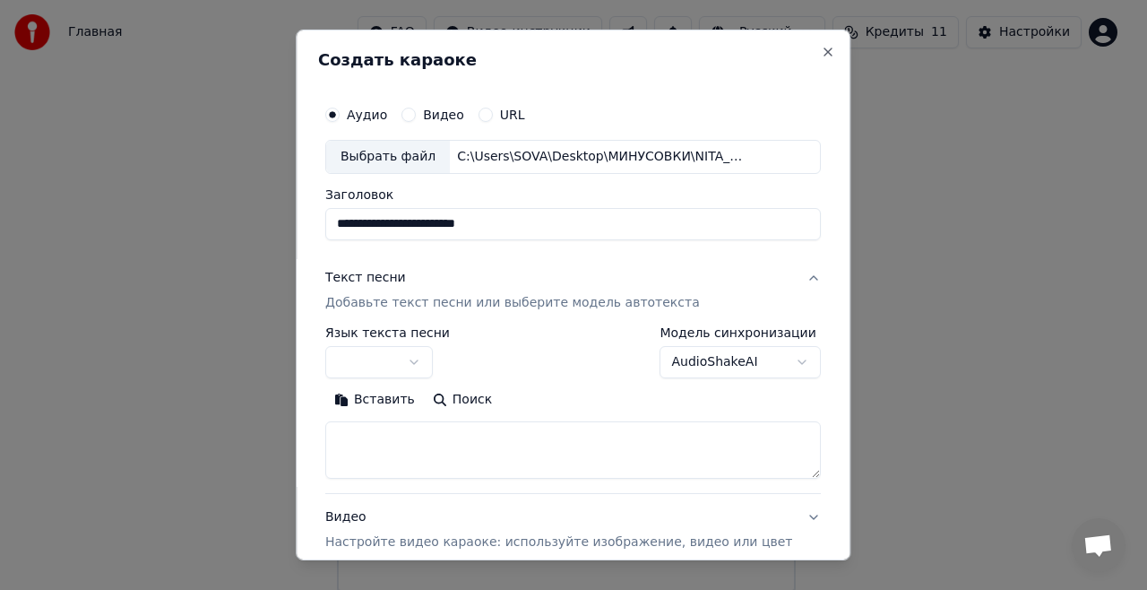
click at [402, 393] on button "Вставить" at bounding box center [374, 399] width 99 height 29
type textarea "*********"
drag, startPoint x: 411, startPoint y: 441, endPoint x: 328, endPoint y: 441, distance: 83.3
click at [328, 441] on div "**********" at bounding box center [573, 295] width 555 height 531
click at [365, 436] on textarea at bounding box center [546, 449] width 443 height 57
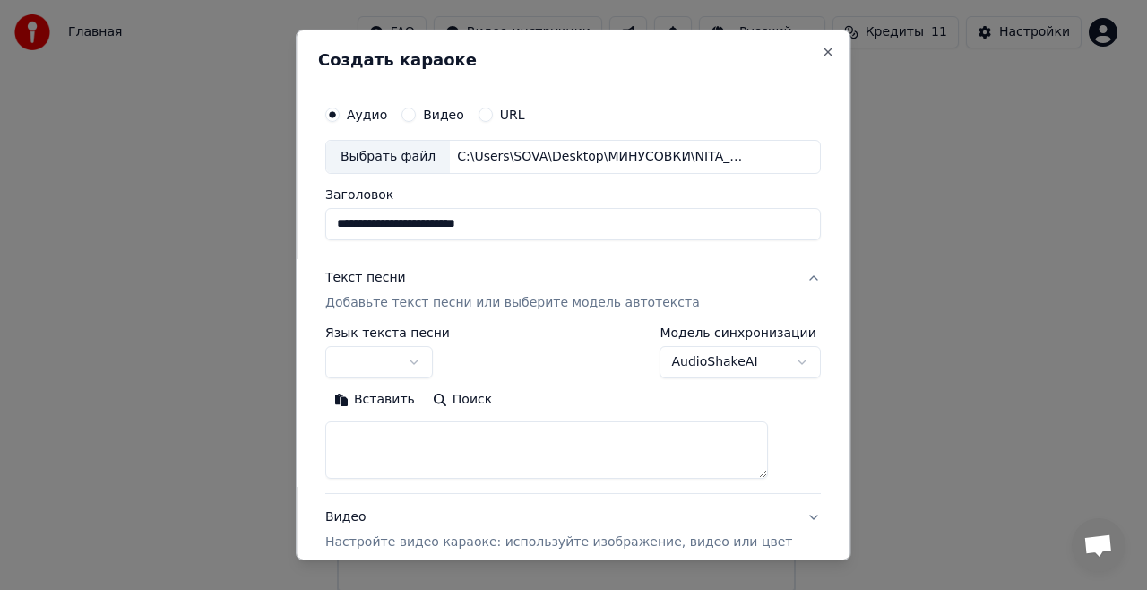
click at [385, 397] on button "Вставить" at bounding box center [374, 399] width 99 height 29
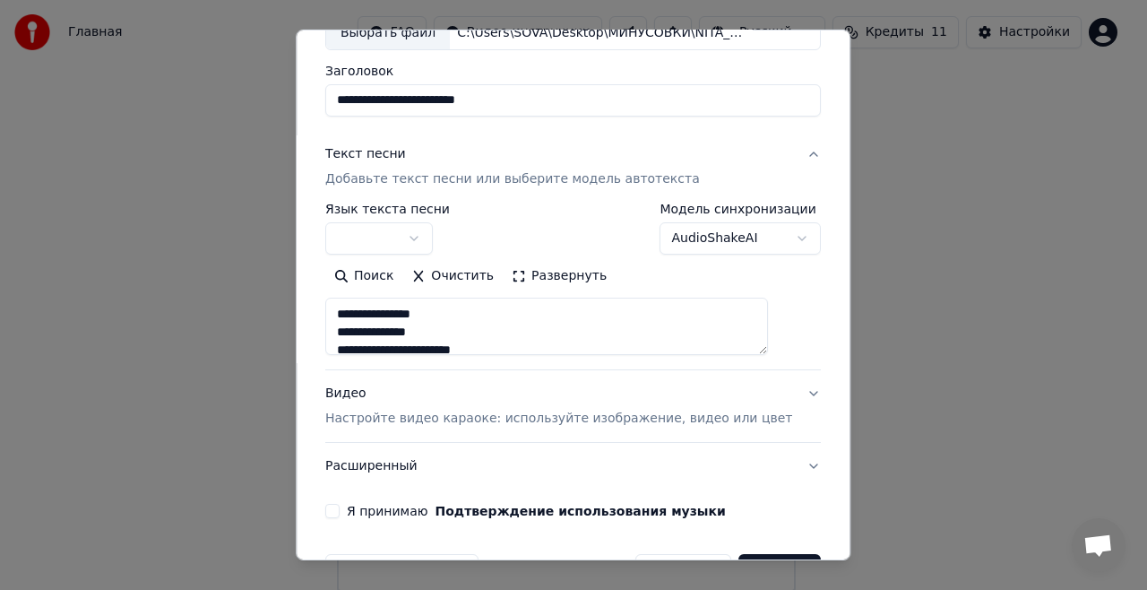
scroll to position [177, 0]
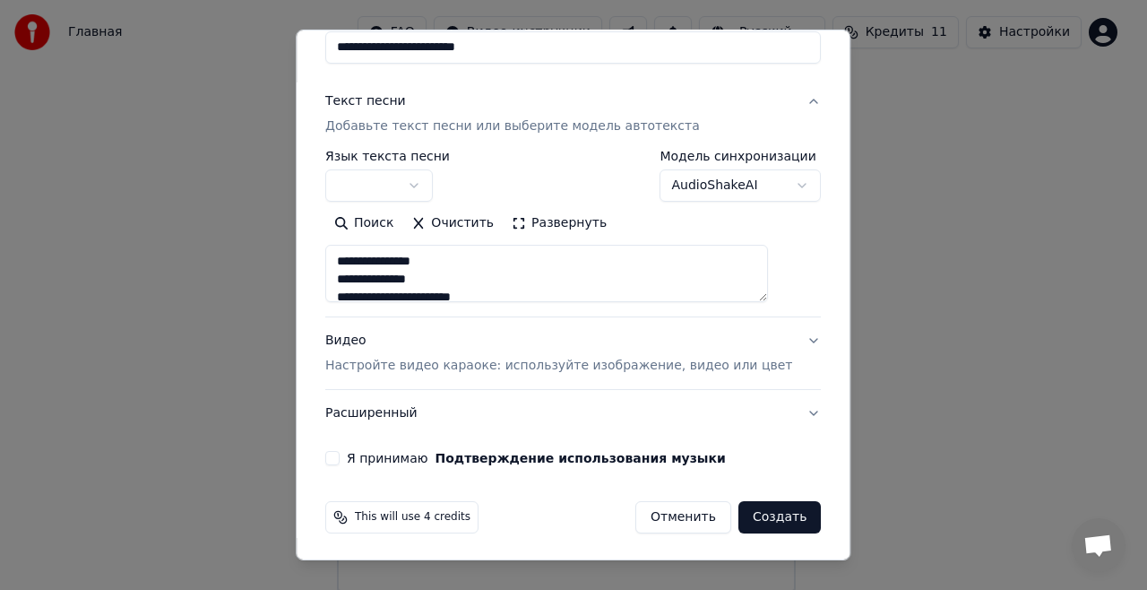
click at [340, 460] on button "Я принимаю Подтверждение использования музыки" at bounding box center [332, 458] width 14 height 14
click at [758, 514] on button "Создать" at bounding box center [779, 517] width 82 height 32
type textarea "**********"
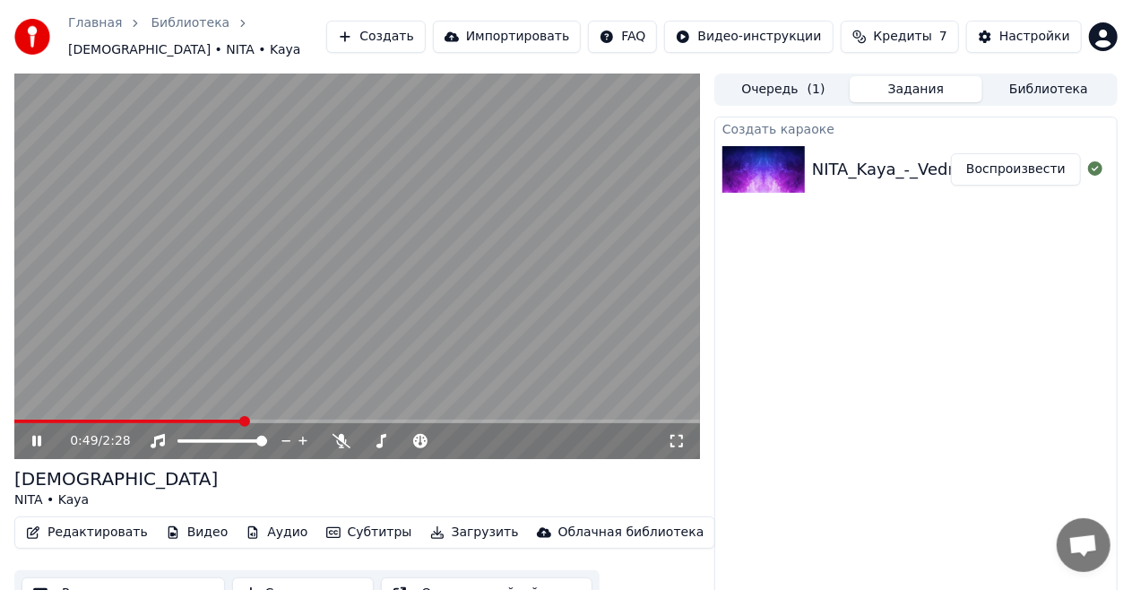
click at [678, 435] on icon at bounding box center [677, 441] width 18 height 14
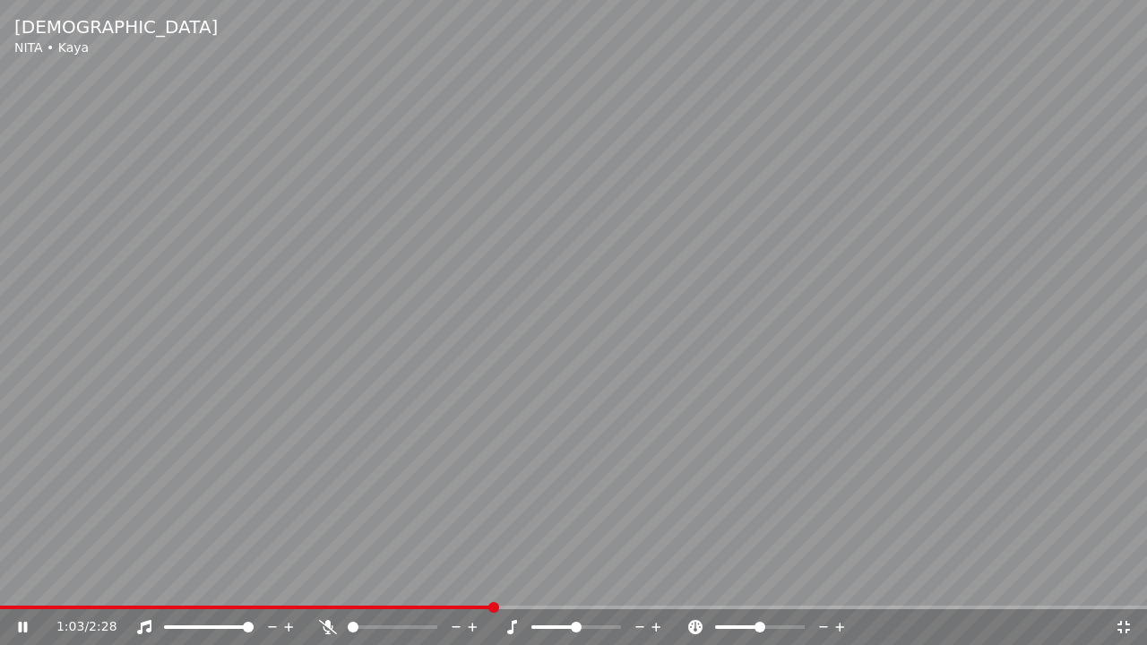
click at [1127, 589] on icon at bounding box center [1124, 627] width 13 height 13
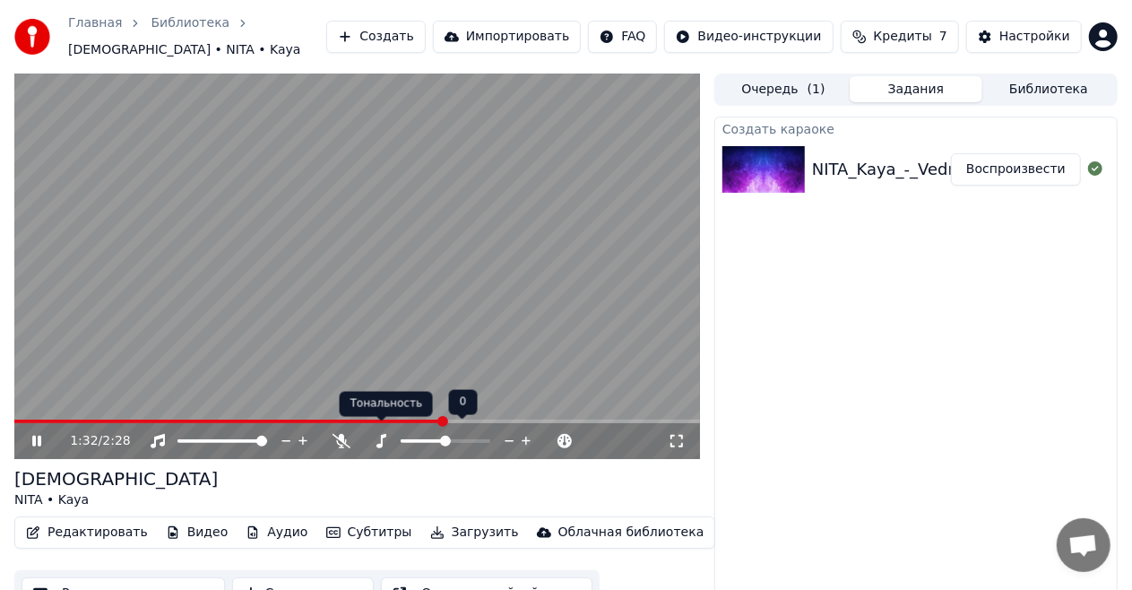
click at [387, 434] on icon at bounding box center [381, 441] width 18 height 14
click at [672, 434] on icon at bounding box center [677, 441] width 18 height 14
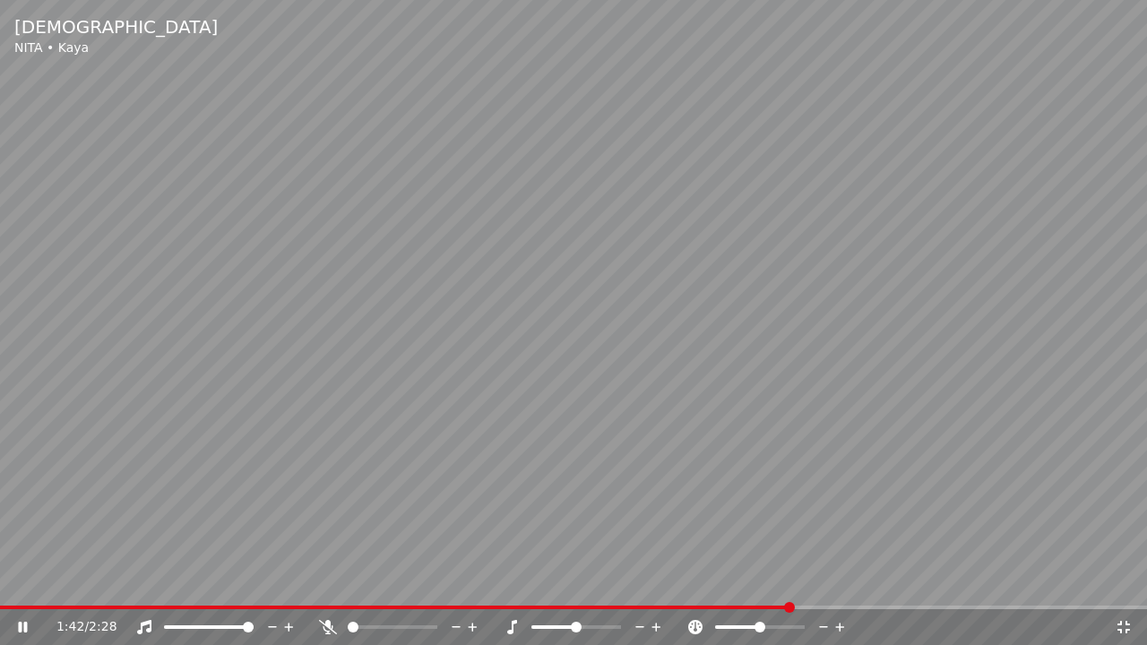
click at [641, 589] on icon at bounding box center [640, 627] width 17 height 18
click at [20, 589] on video at bounding box center [573, 322] width 1147 height 645
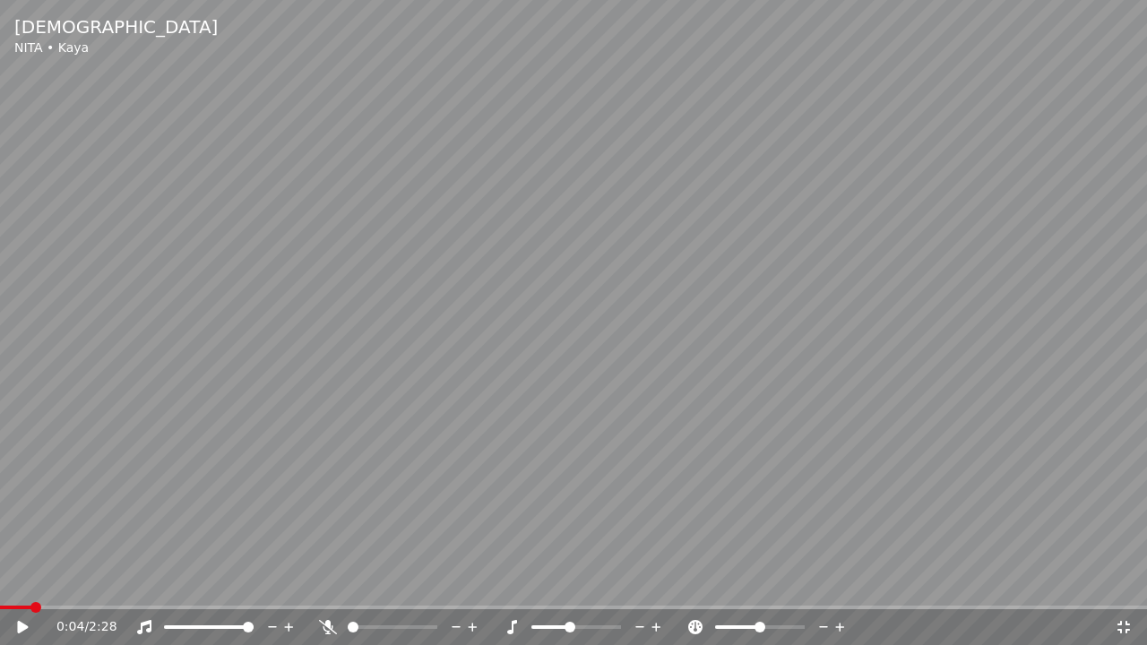
click at [27, 589] on span at bounding box center [15, 608] width 31 height 4
click at [0, 589] on span at bounding box center [5, 607] width 11 height 11
click at [20, 589] on icon at bounding box center [22, 627] width 11 height 13
click at [16, 589] on icon at bounding box center [35, 627] width 42 height 14
click at [825, 589] on icon at bounding box center [824, 627] width 17 height 18
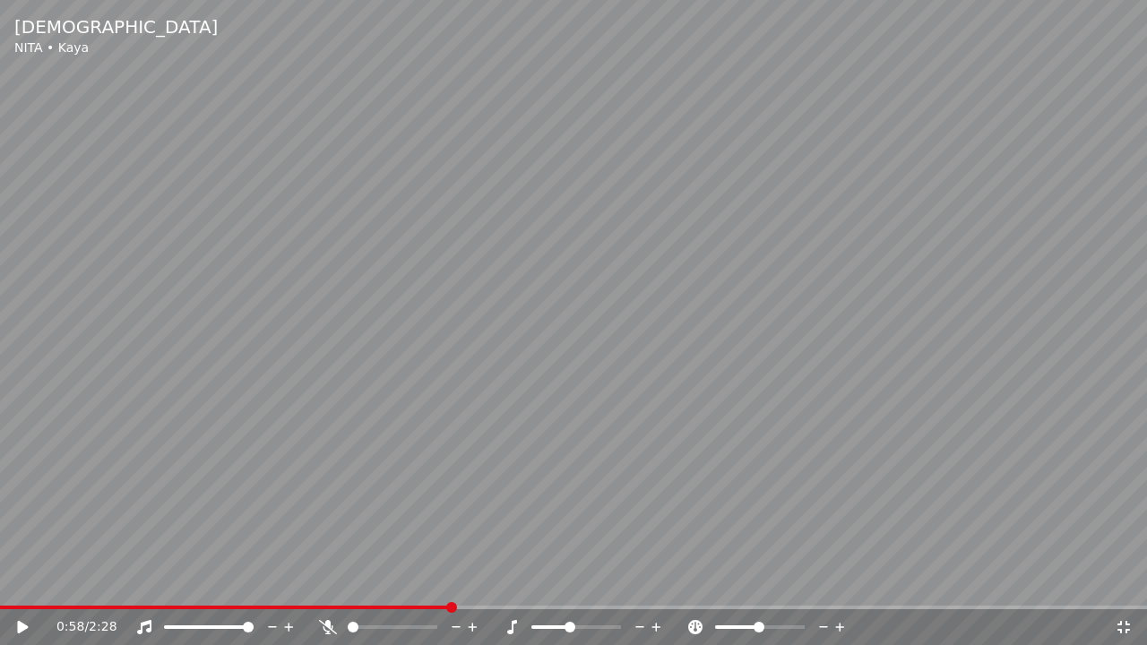
click at [820, 589] on icon at bounding box center [824, 627] width 17 height 18
click at [841, 589] on icon at bounding box center [840, 627] width 17 height 18
click at [824, 589] on icon at bounding box center [824, 627] width 17 height 18
click at [640, 589] on icon at bounding box center [640, 627] width 17 height 18
click at [23, 589] on span at bounding box center [11, 608] width 23 height 4
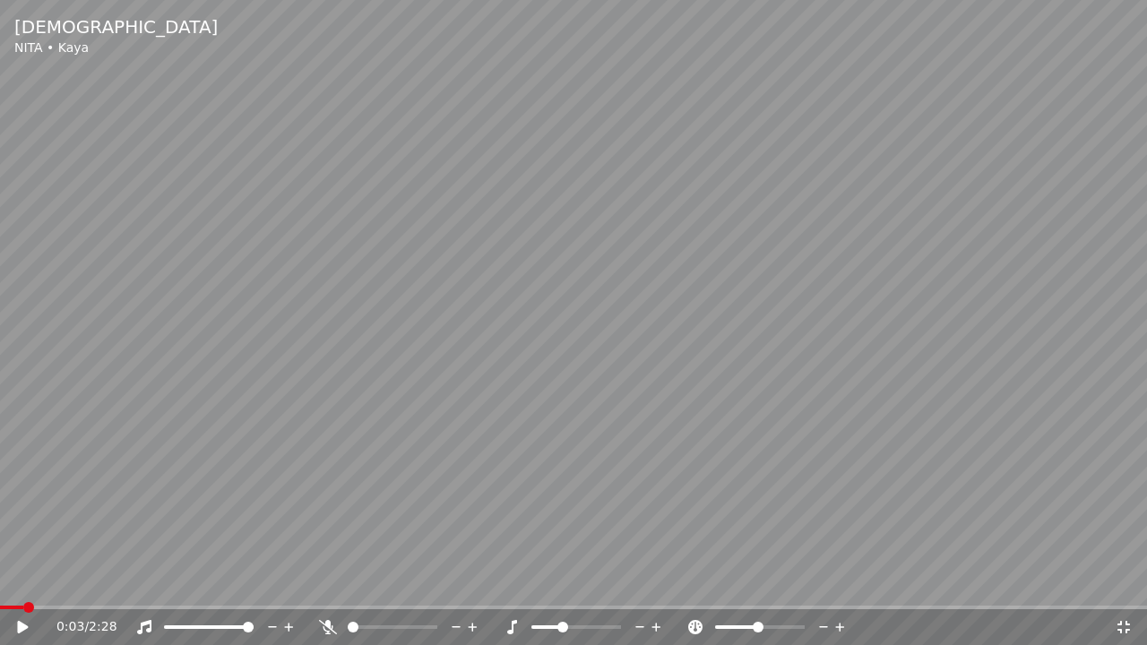
click at [20, 589] on icon at bounding box center [22, 627] width 11 height 13
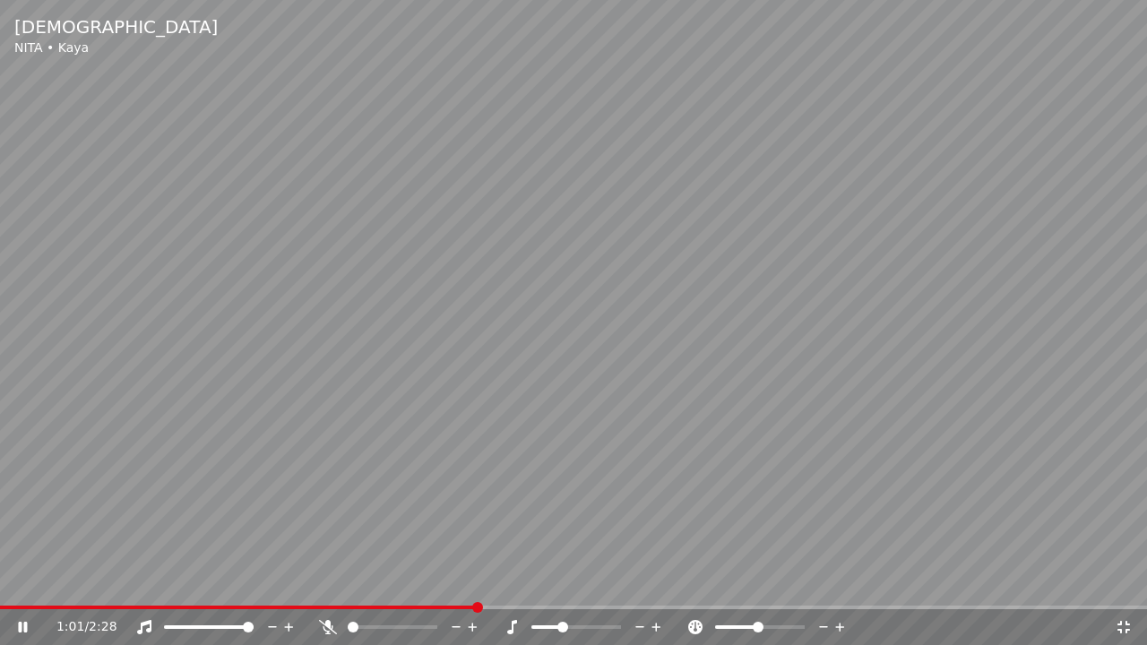
click at [824, 589] on icon at bounding box center [824, 627] width 17 height 18
click at [817, 589] on icon at bounding box center [824, 627] width 17 height 18
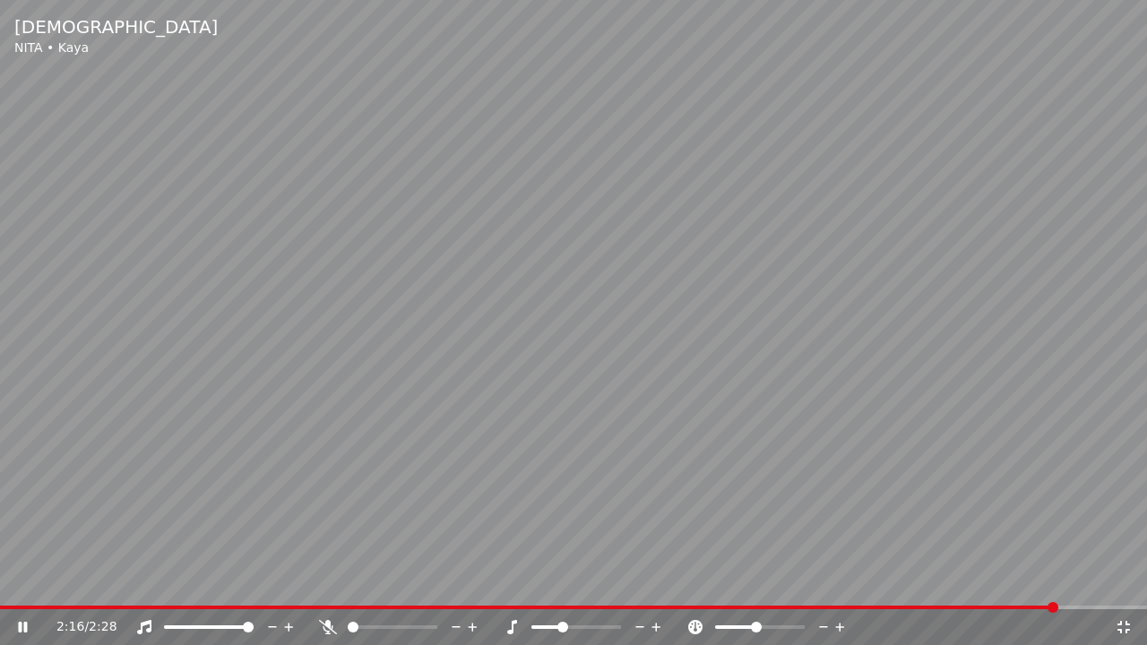
click at [325, 589] on icon at bounding box center [328, 627] width 18 height 14
click at [326, 589] on icon at bounding box center [328, 627] width 10 height 14
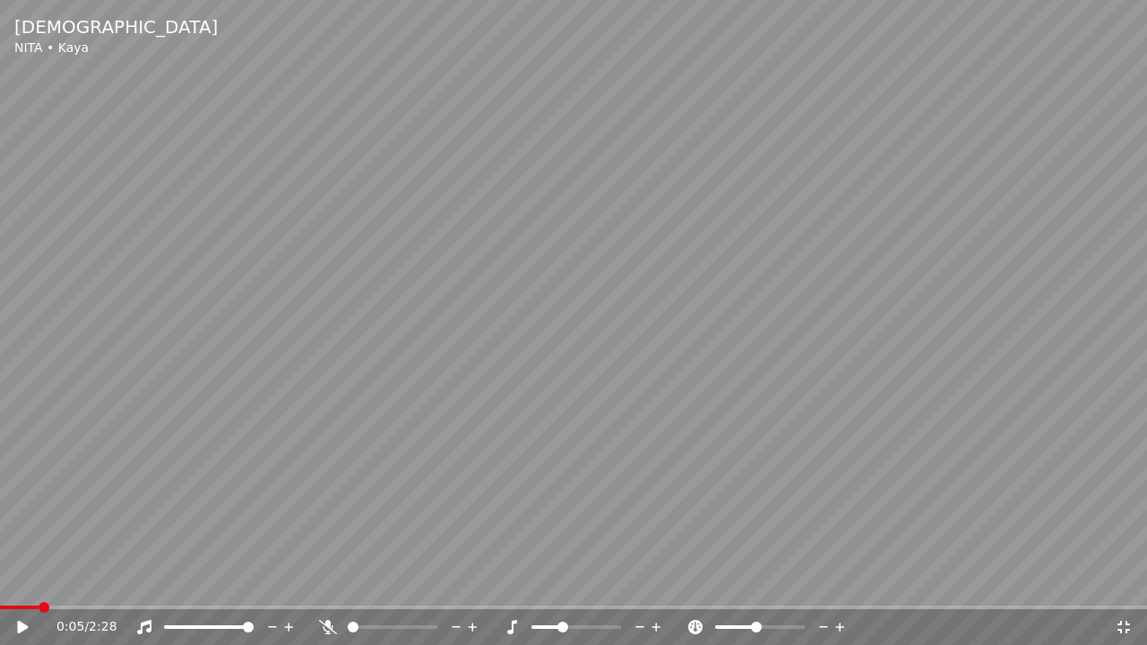
click at [39, 589] on span at bounding box center [19, 608] width 39 height 4
click at [18, 589] on icon at bounding box center [22, 627] width 11 height 13
click at [76, 589] on span at bounding box center [573, 608] width 1147 height 4
click at [1129, 589] on icon at bounding box center [1124, 627] width 18 height 14
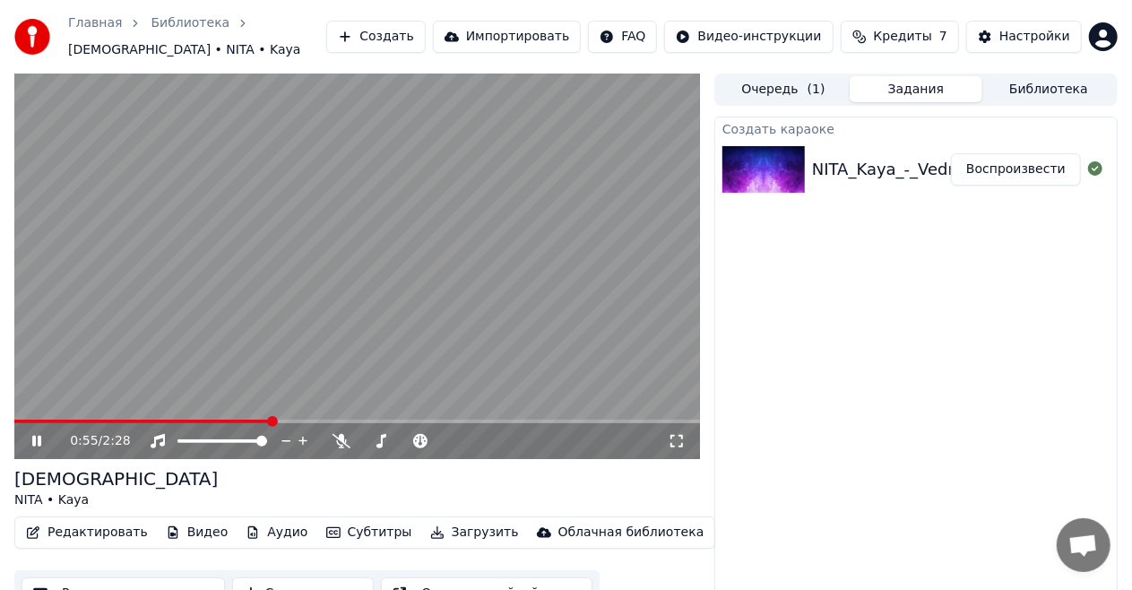
click at [35, 436] on icon at bounding box center [36, 441] width 9 height 11
click at [445, 523] on button "Загрузить" at bounding box center [474, 532] width 103 height 25
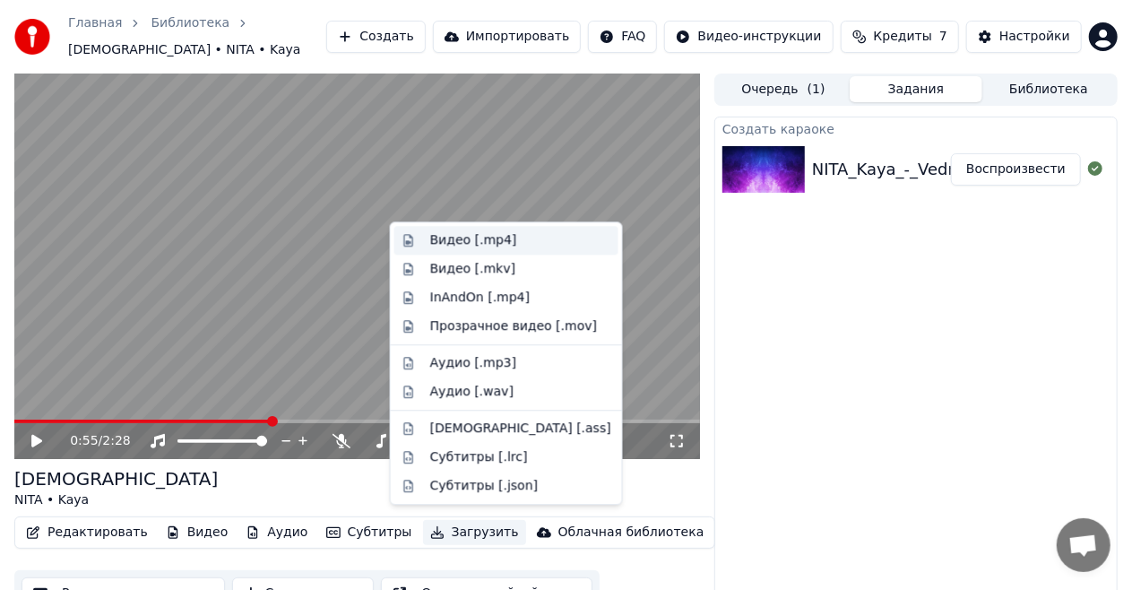
click at [482, 242] on div "Видео [.mp4]" at bounding box center [473, 240] width 87 height 18
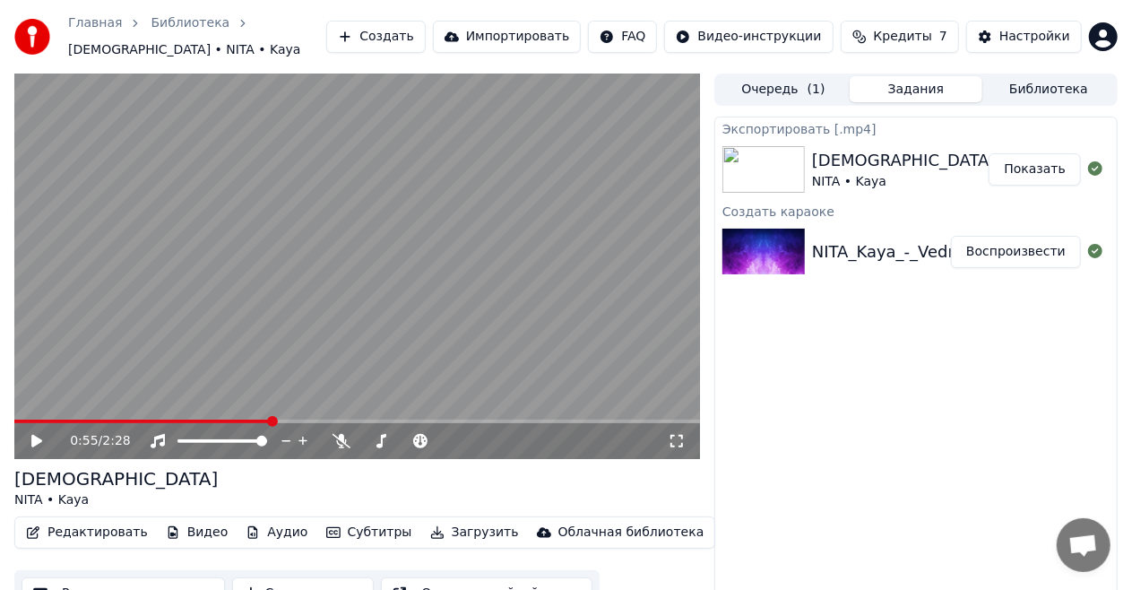
click at [1056, 156] on button "Показать" at bounding box center [1035, 169] width 92 height 32
click at [775, 81] on button "Очередь ( 1 )" at bounding box center [783, 89] width 133 height 26
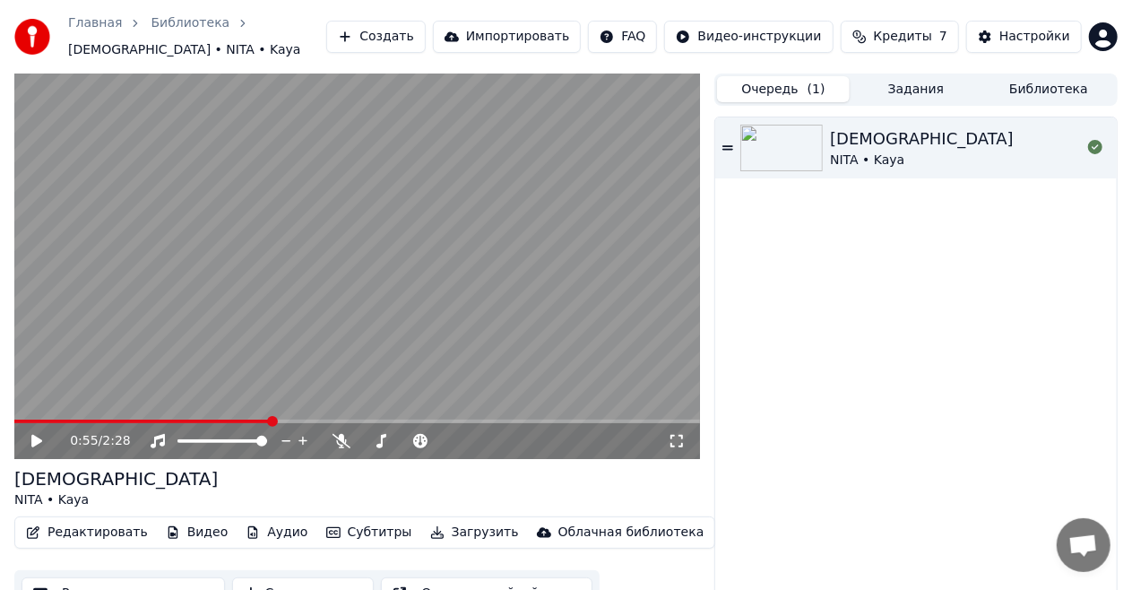
click at [911, 84] on button "Задания" at bounding box center [916, 89] width 133 height 26
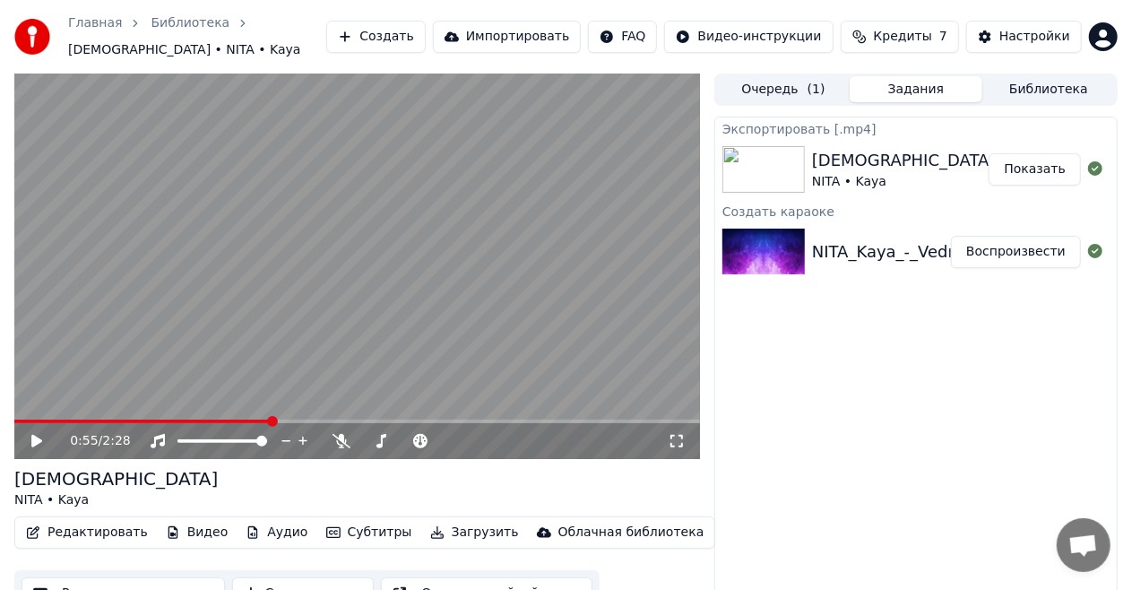
click at [1022, 79] on button "Библиотека" at bounding box center [1048, 89] width 133 height 26
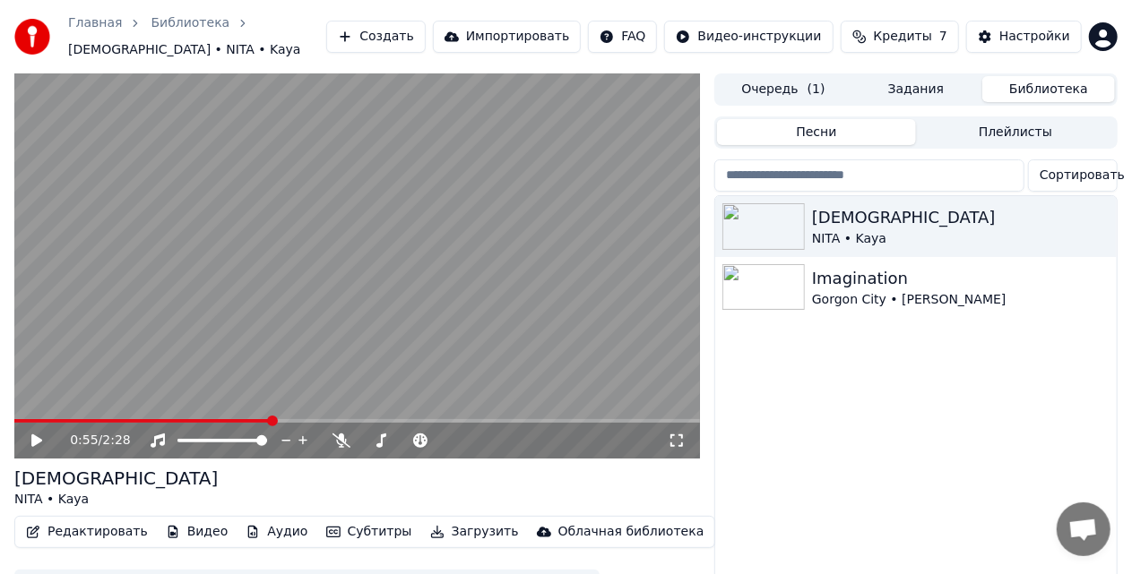
click at [909, 36] on span "Кредиты" at bounding box center [903, 37] width 58 height 18
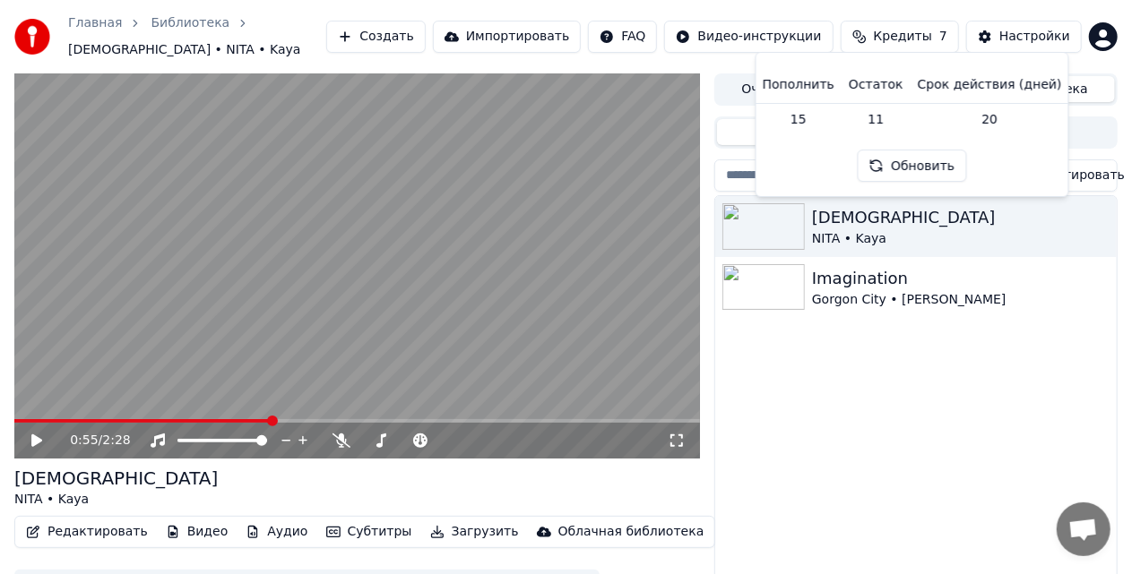
click at [799, 30] on html "Главная Библиотека Vedma • NITA • Kaya Создать Импортировать FAQ Видео-инструкц…" at bounding box center [566, 287] width 1132 height 574
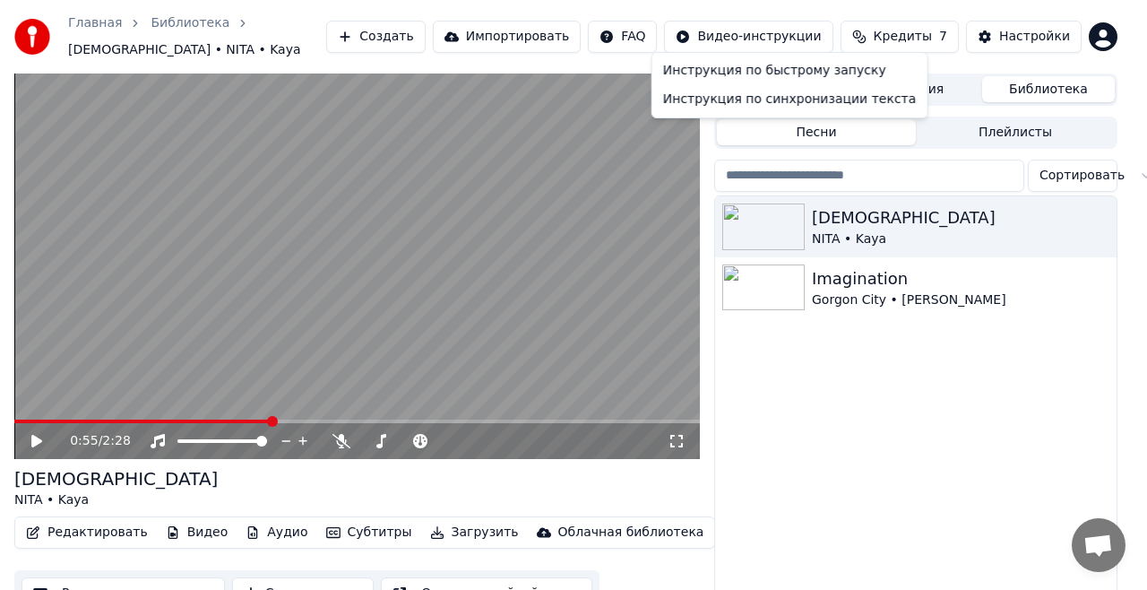
click at [1025, 25] on html "Главная Библиотека Vedma • NITA • Kaya Создать Импортировать FAQ Видео-инструкц…" at bounding box center [573, 295] width 1147 height 590
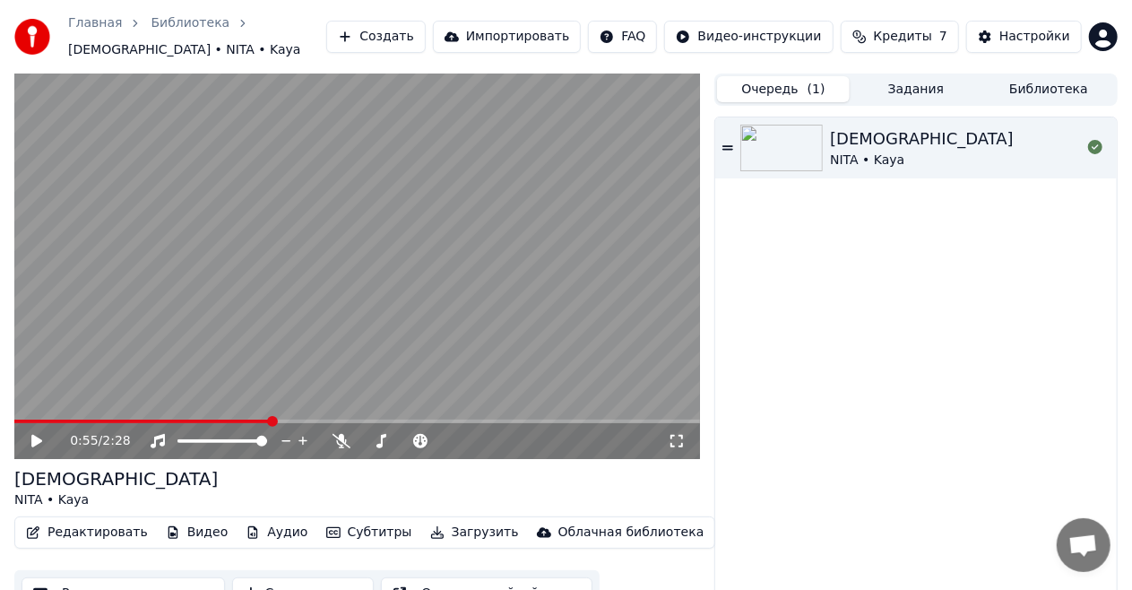
click at [790, 78] on button "Очередь ( 1 )" at bounding box center [783, 89] width 133 height 26
